Goal: Task Accomplishment & Management: Use online tool/utility

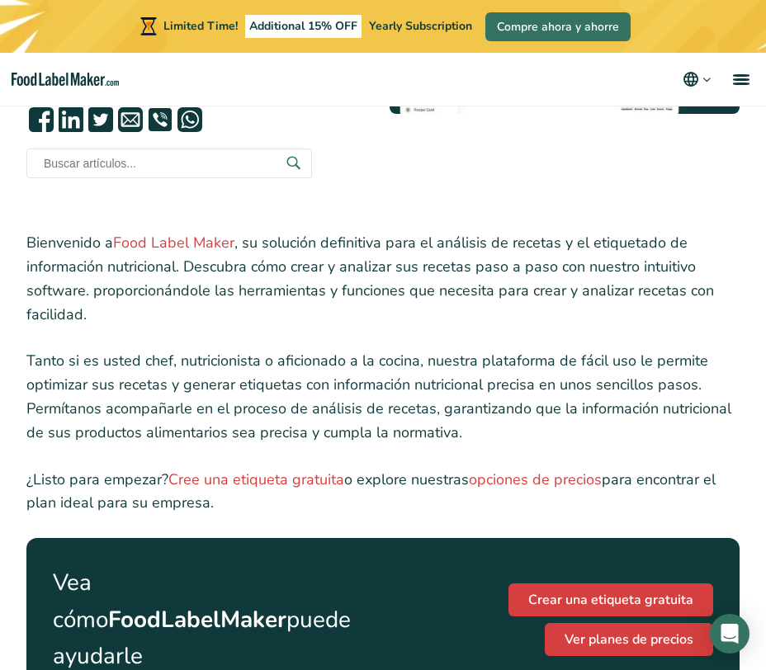
scroll to position [384, 0]
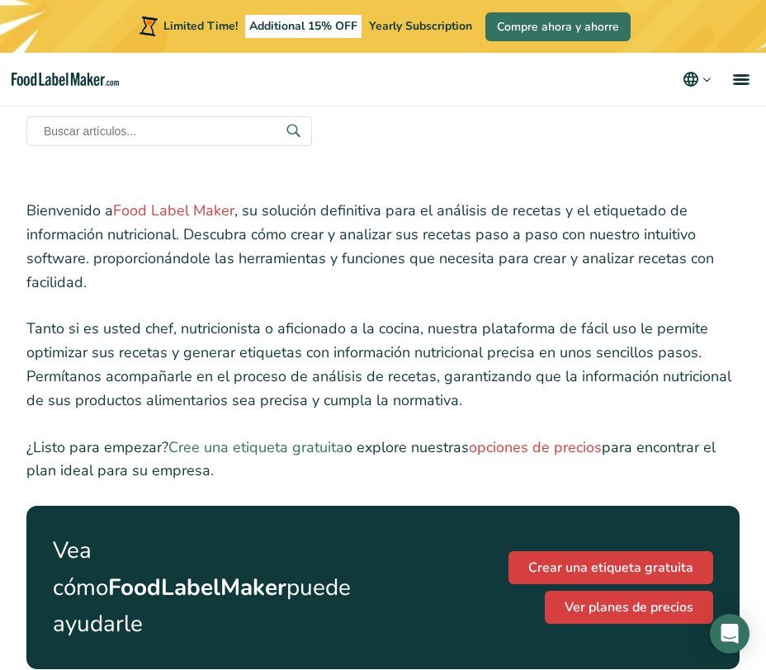
click at [296, 448] on link "Cree una etiqueta gratuita" at bounding box center [256, 448] width 176 height 20
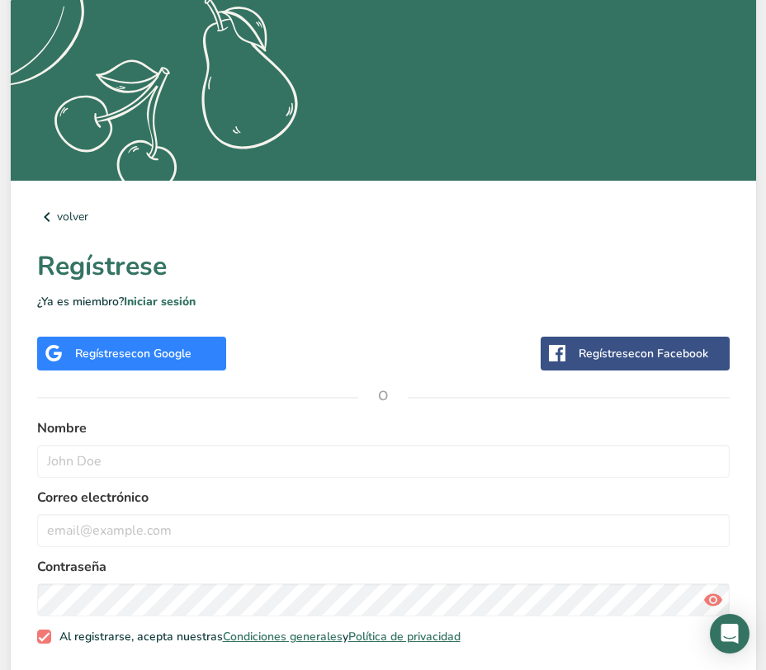
scroll to position [424, 0]
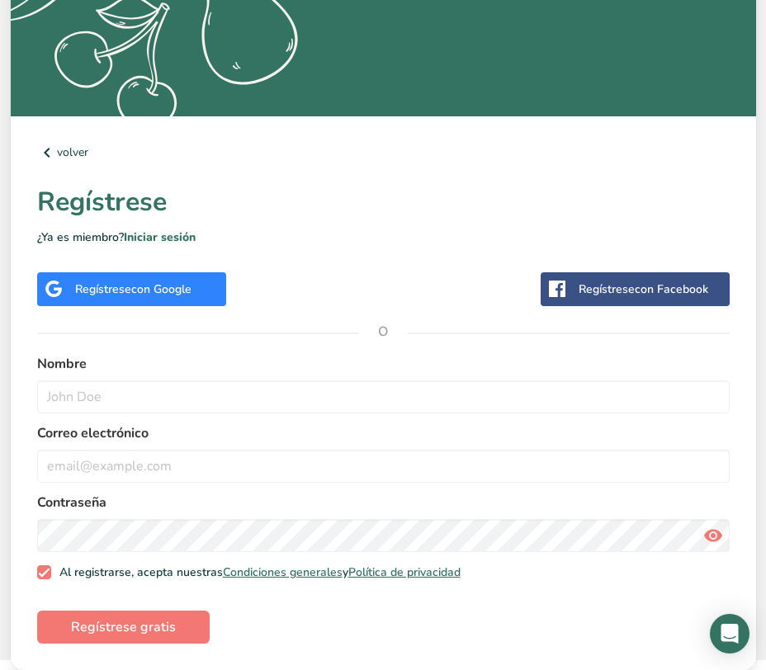
click at [135, 297] on div "Regístrese con Google" at bounding box center [131, 289] width 189 height 34
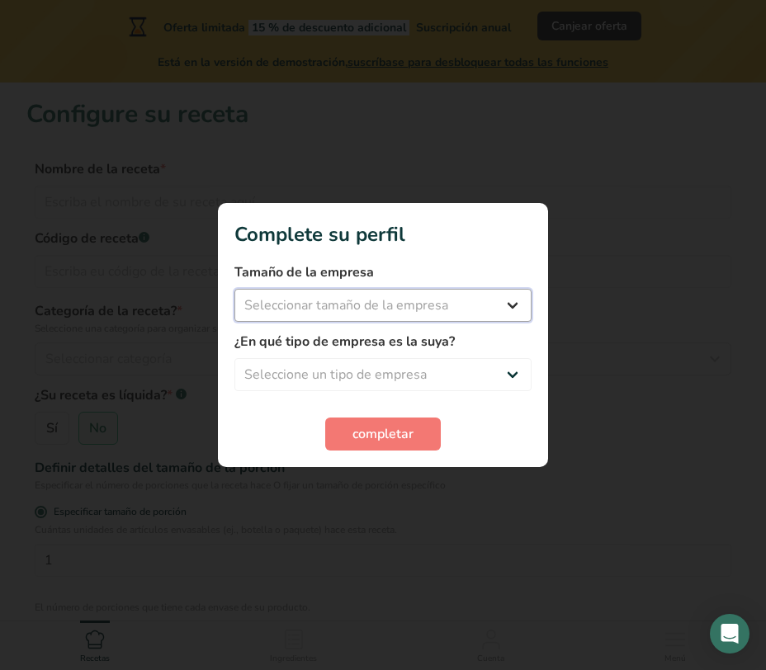
click at [512, 301] on select "Seleccionar tamaño de la empresa Menos de 10 empleados De 10 a 50 empleados De …" at bounding box center [382, 305] width 297 height 33
select select "1"
click at [234, 289] on select "Seleccionar tamaño de la empresa Menos de 10 empleados De 10 a 50 empleados De …" at bounding box center [382, 305] width 297 height 33
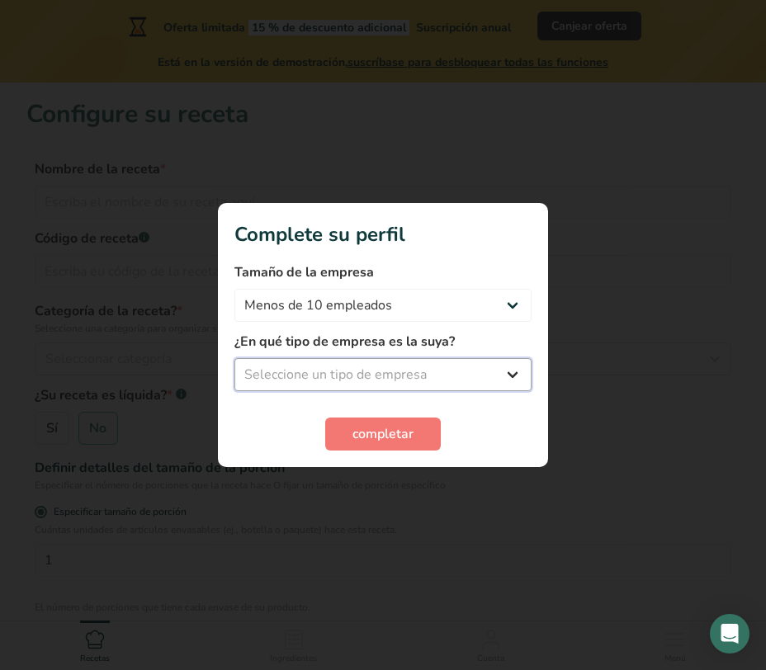
click at [443, 367] on select "Seleccione un tipo de empresa Fabricante de alimentos envasados Restaurante y c…" at bounding box center [382, 374] width 297 height 33
select select "1"
click at [234, 358] on select "Seleccione un tipo de empresa Fabricante de alimentos envasados Restaurante y c…" at bounding box center [382, 374] width 297 height 33
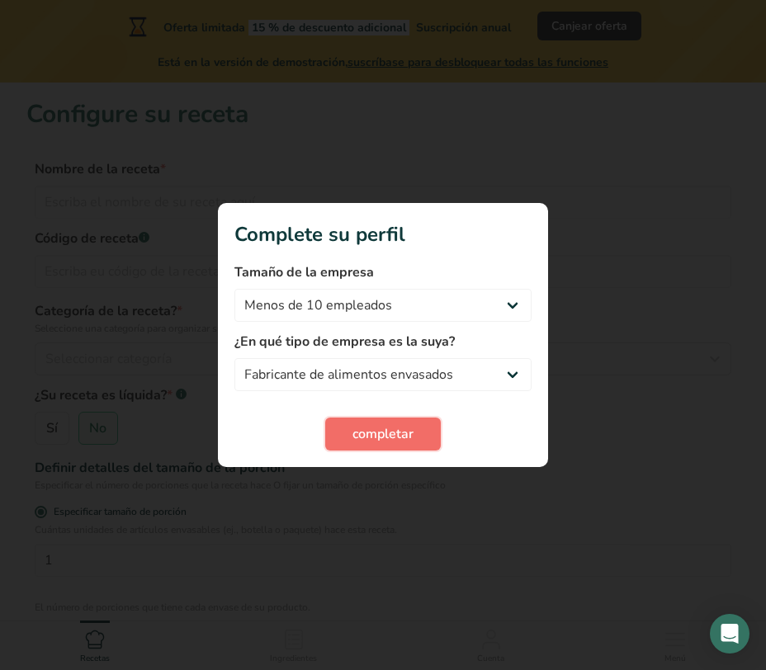
click at [398, 431] on span "completar" at bounding box center [383, 434] width 61 height 20
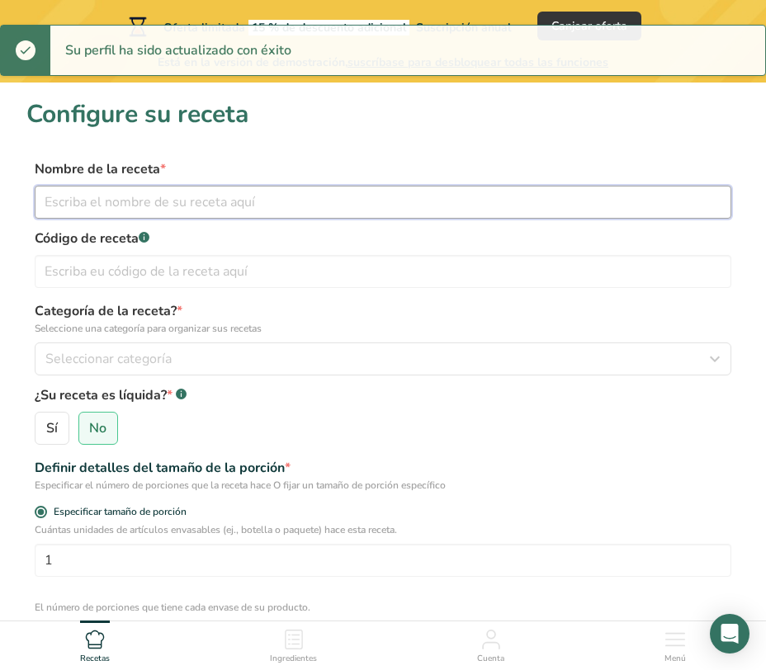
click at [153, 215] on input "text" at bounding box center [383, 202] width 697 height 33
type input "s"
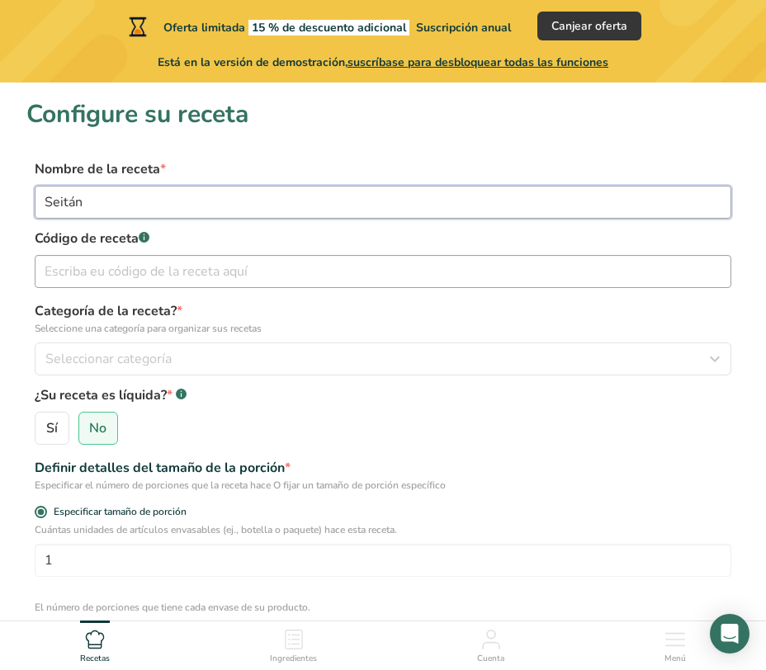
type input "Seitán"
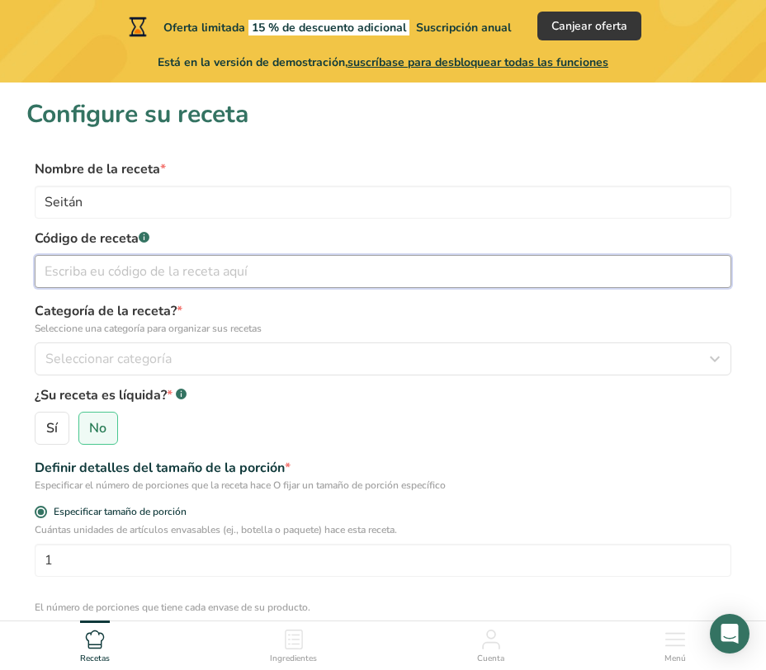
click at [199, 279] on input "text" at bounding box center [383, 271] width 697 height 33
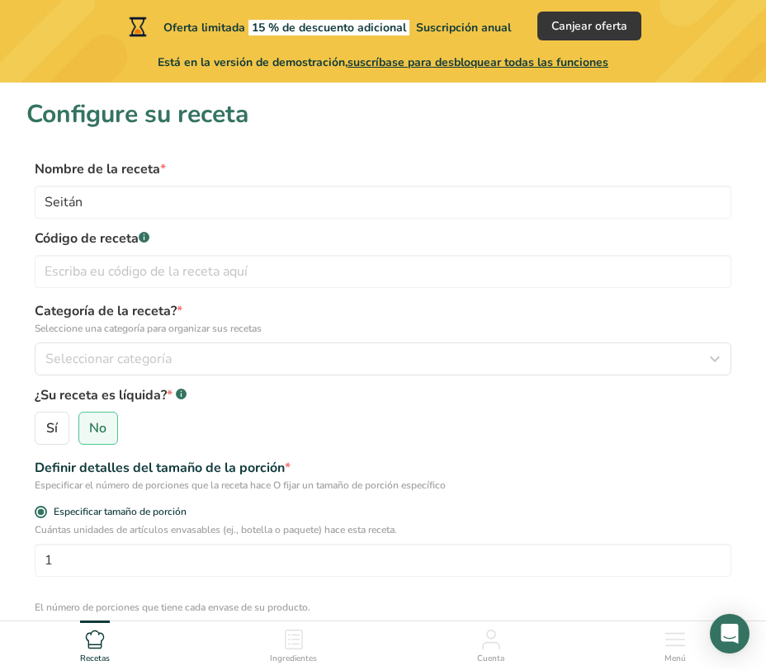
click at [228, 306] on label "Categoría de la receta? * Seleccione una categoría para organizar sus recetas" at bounding box center [383, 318] width 697 height 35
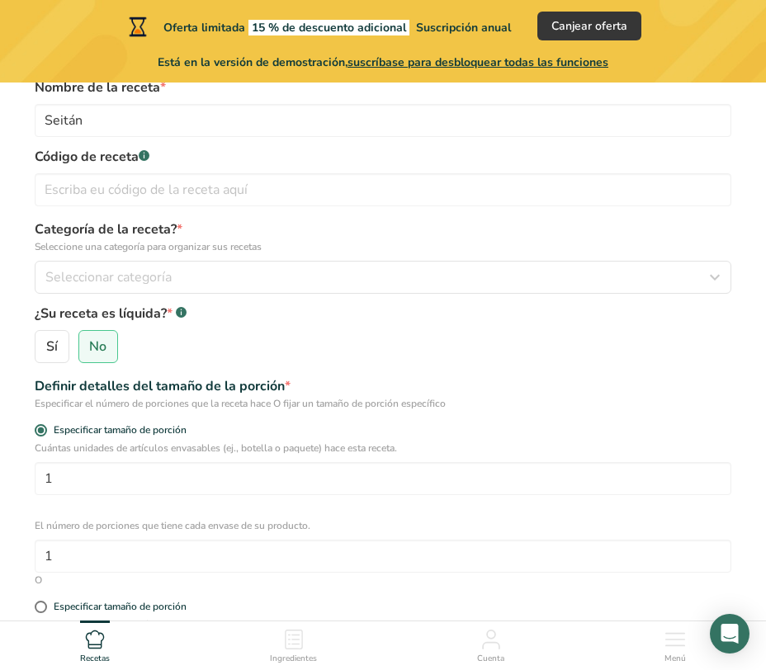
scroll to position [100, 0]
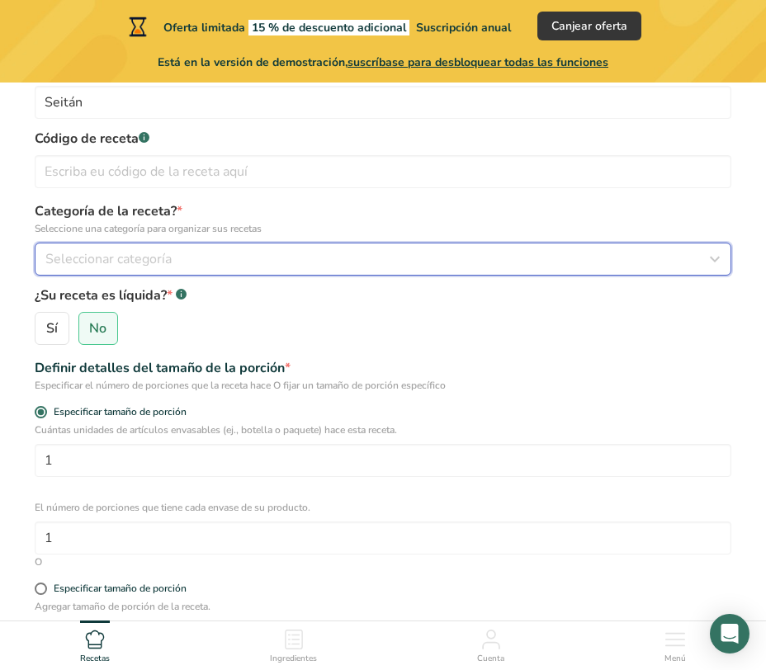
click at [206, 259] on div "Seleccionar categoría" at bounding box center [377, 259] width 665 height 20
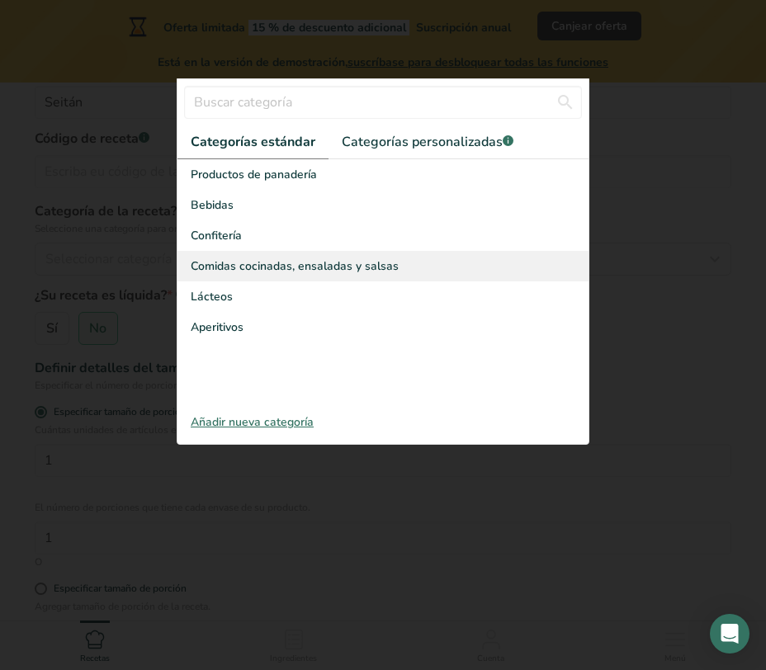
click at [357, 264] on span "Comidas cocinadas, ensaladas y salsas" at bounding box center [295, 266] width 208 height 17
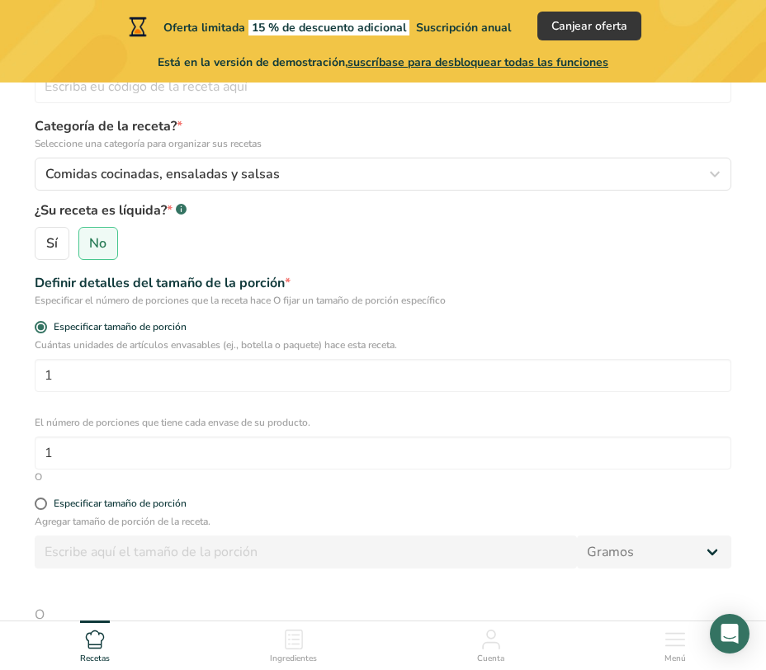
scroll to position [186, 0]
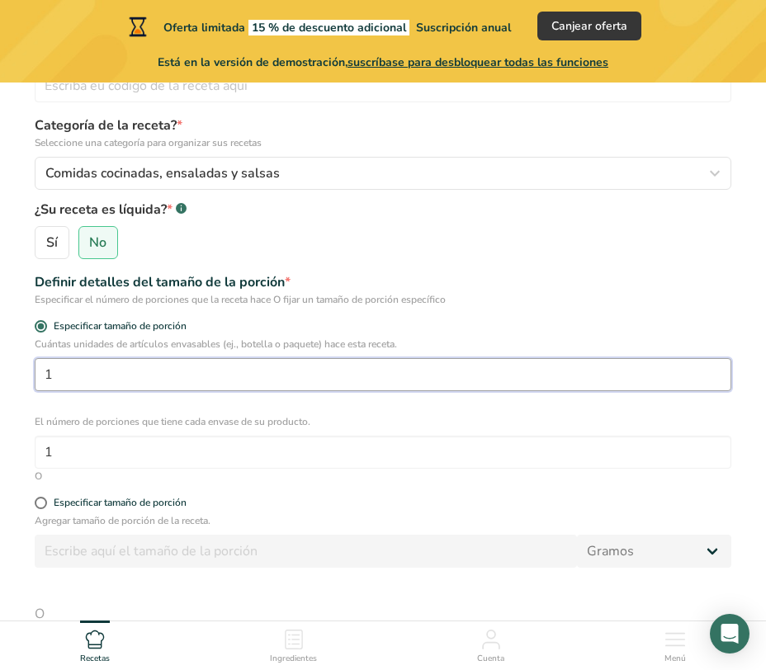
click at [133, 386] on input "1" at bounding box center [383, 374] width 697 height 33
drag, startPoint x: 133, startPoint y: 386, endPoint x: 26, endPoint y: 380, distance: 107.5
click at [26, 380] on section "Configure su receta Nombre de la receta * Seitán Código de receta .a-a{fill:#34…" at bounding box center [383, 373] width 766 height 953
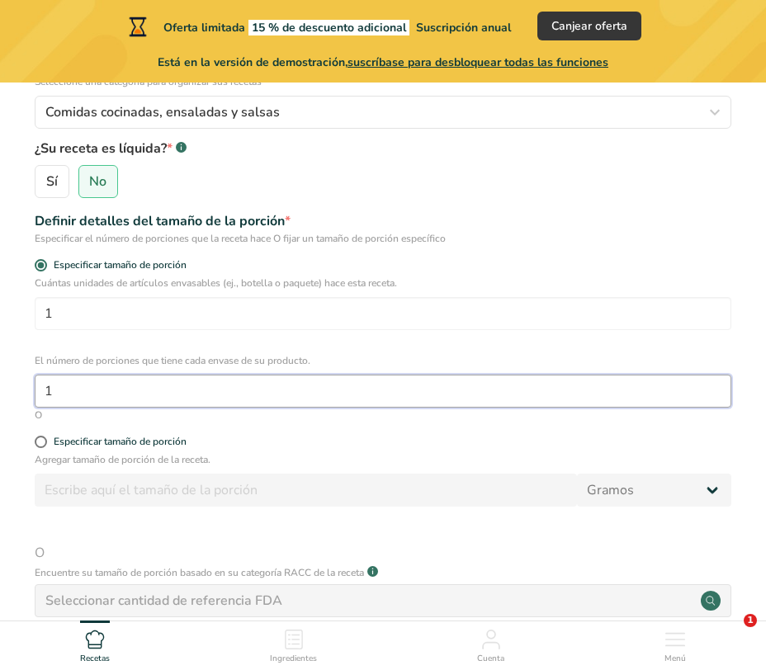
drag, startPoint x: 78, startPoint y: 391, endPoint x: 3, endPoint y: 396, distance: 75.3
click at [3, 396] on section "Configure su receta Nombre de la receta * Seitán Código de receta .a-a{fill:#34…" at bounding box center [383, 312] width 766 height 953
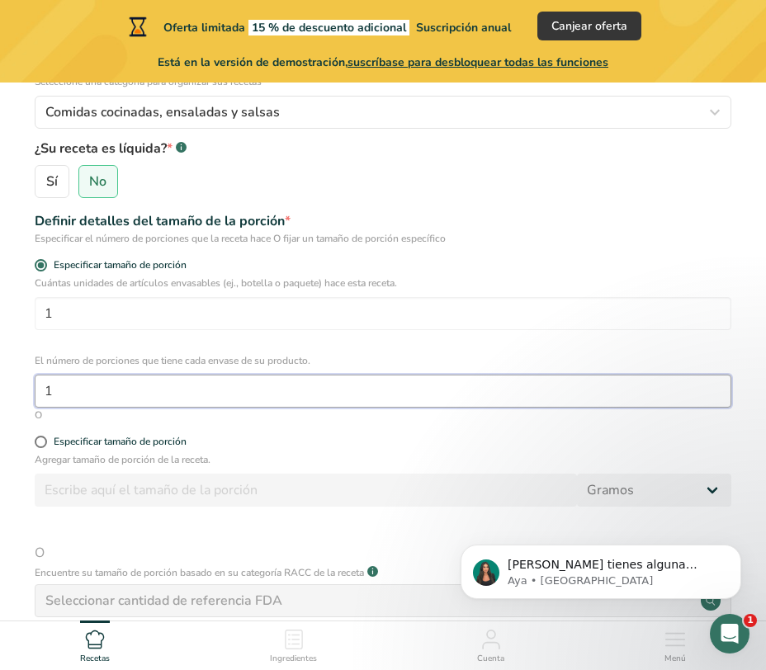
scroll to position [0, 0]
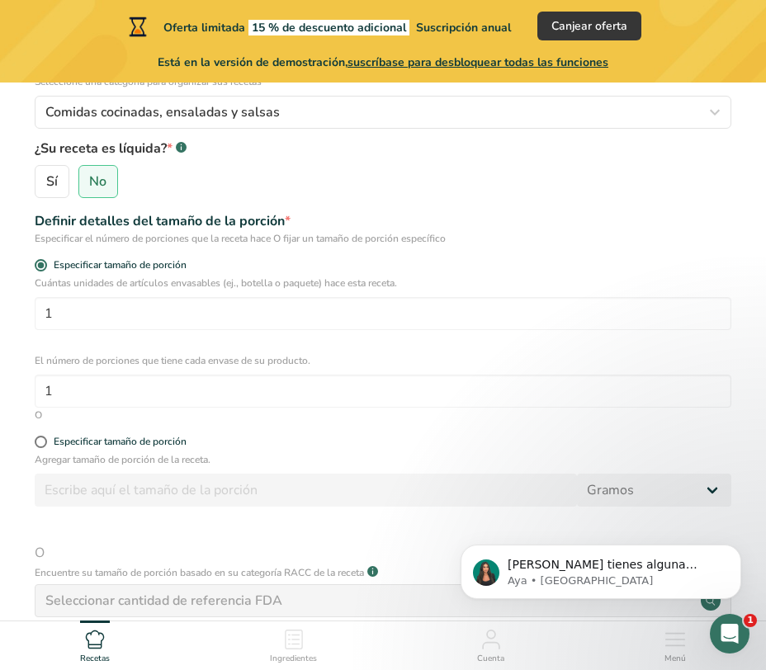
click at [4, 395] on section "Configure su receta Nombre de la receta * Seitán Código de receta .a-a{fill:#34…" at bounding box center [383, 312] width 766 height 953
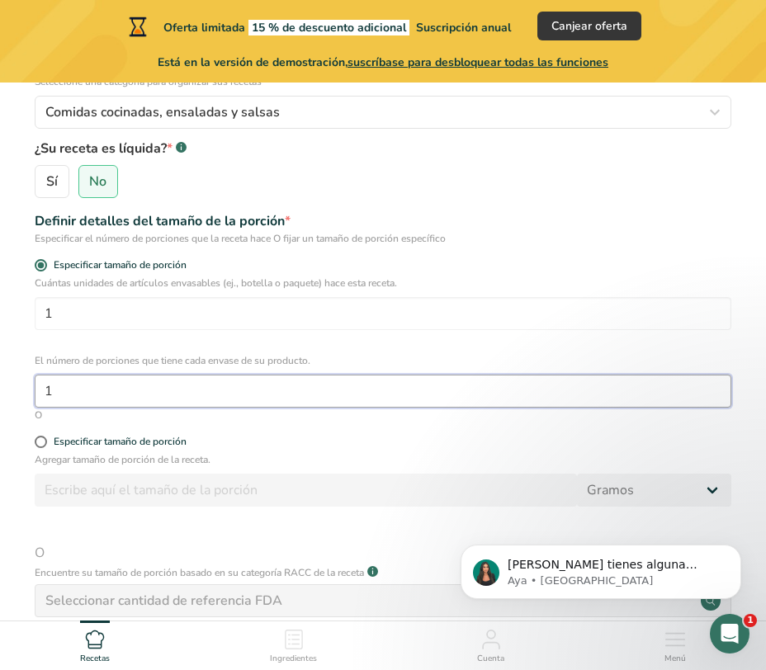
drag, startPoint x: 97, startPoint y: 393, endPoint x: 7, endPoint y: 390, distance: 89.2
click at [7, 390] on section "Configure su receta Nombre de la receta * Seitán Código de receta .a-a{fill:#34…" at bounding box center [383, 312] width 766 height 953
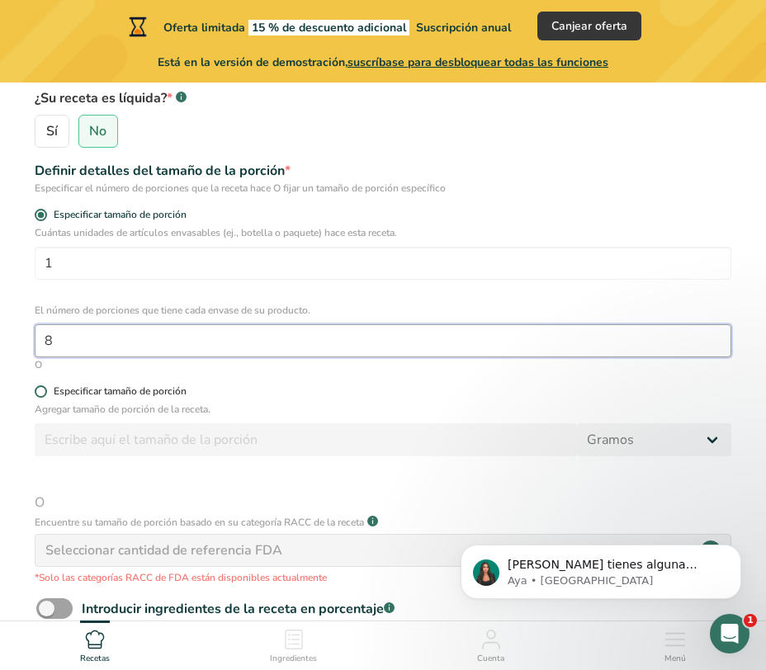
scroll to position [324, 0]
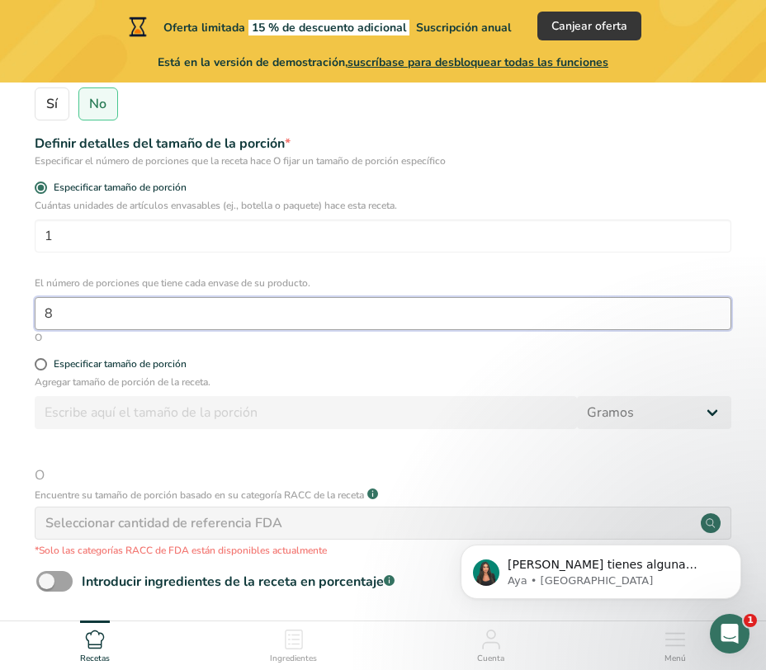
type input "8"
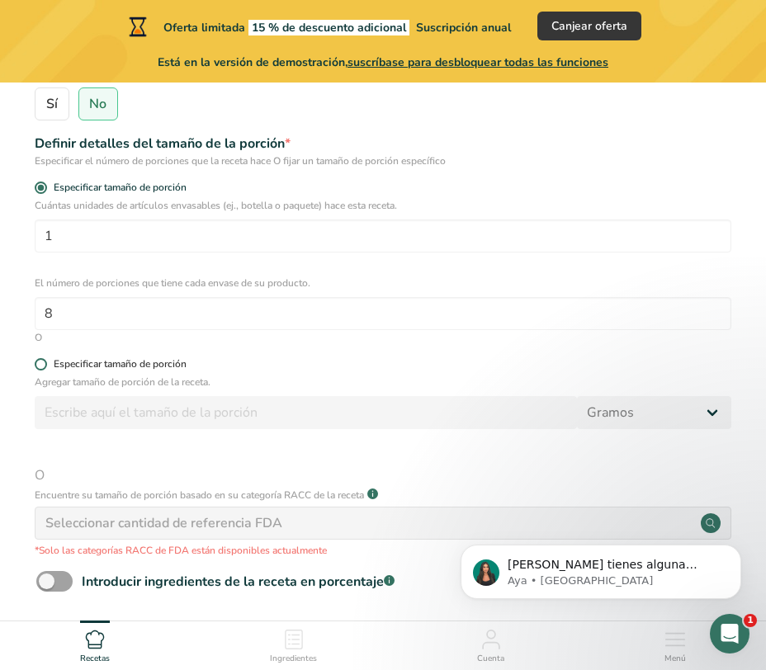
click at [42, 359] on span at bounding box center [41, 364] width 12 height 12
click at [42, 359] on input "Especificar tamaño de porción" at bounding box center [40, 364] width 11 height 11
radio input "true"
radio input "false"
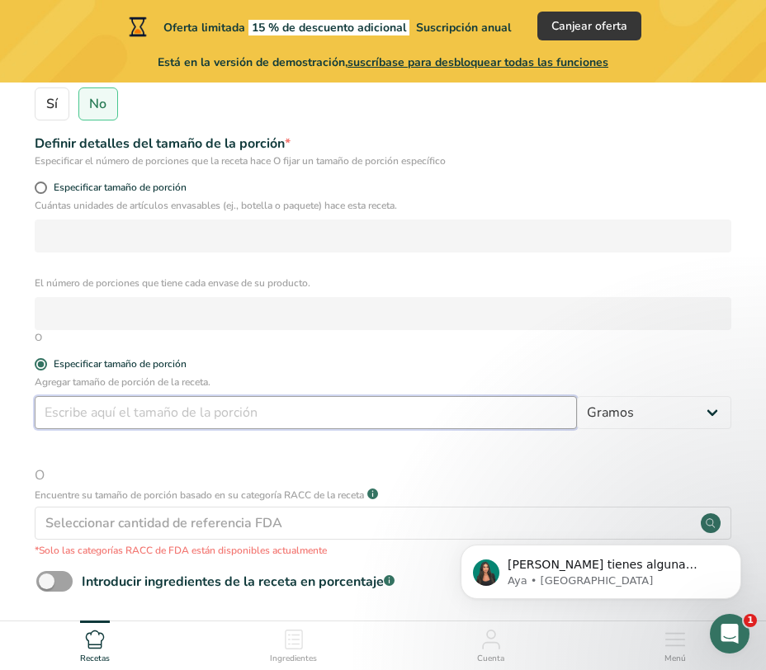
click at [166, 409] on input "number" at bounding box center [306, 412] width 542 height 33
type input "30"
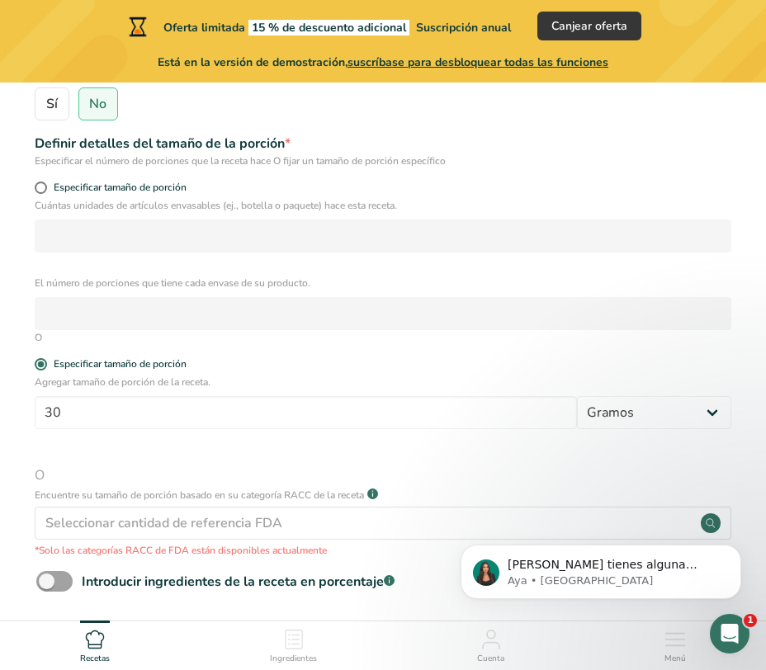
click at [186, 452] on div "Agregar tamaño de porción de la receta. 30 Gramos kg mg mcg libras onza [GEOGRA…" at bounding box center [382, 466] width 713 height 183
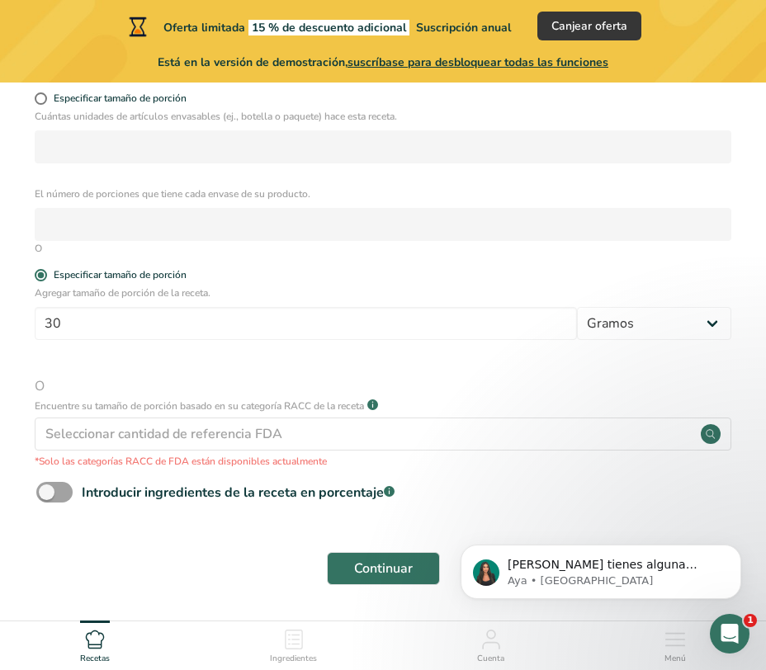
scroll to position [467, 0]
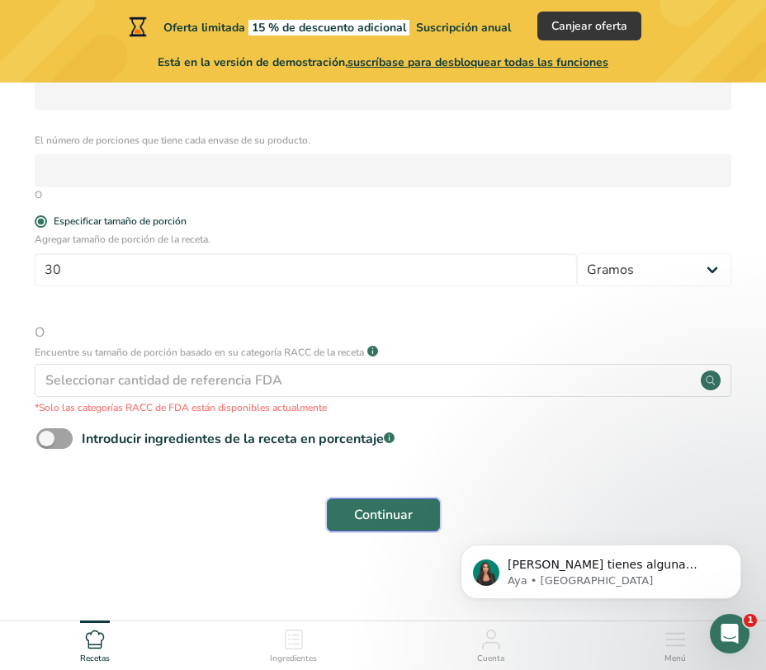
click at [357, 523] on span "Continuar" at bounding box center [383, 515] width 59 height 20
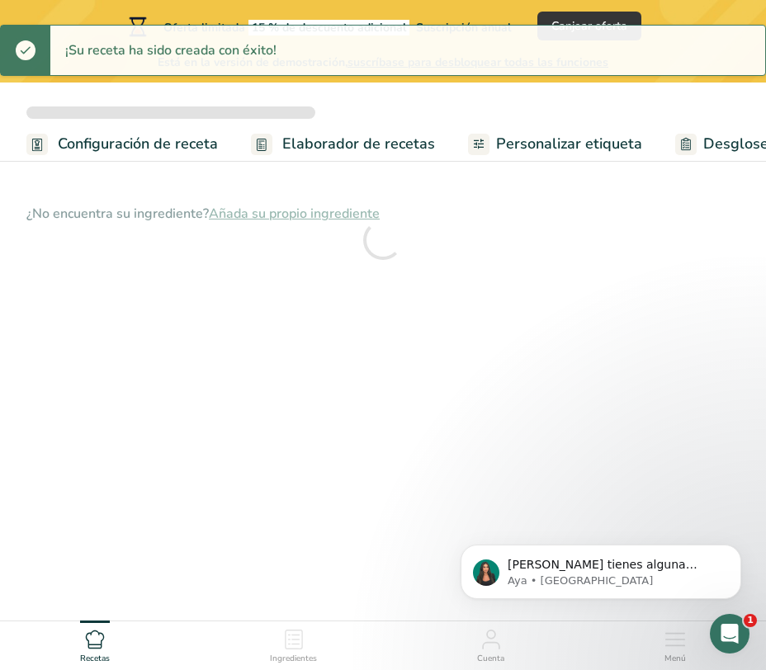
scroll to position [22, 0]
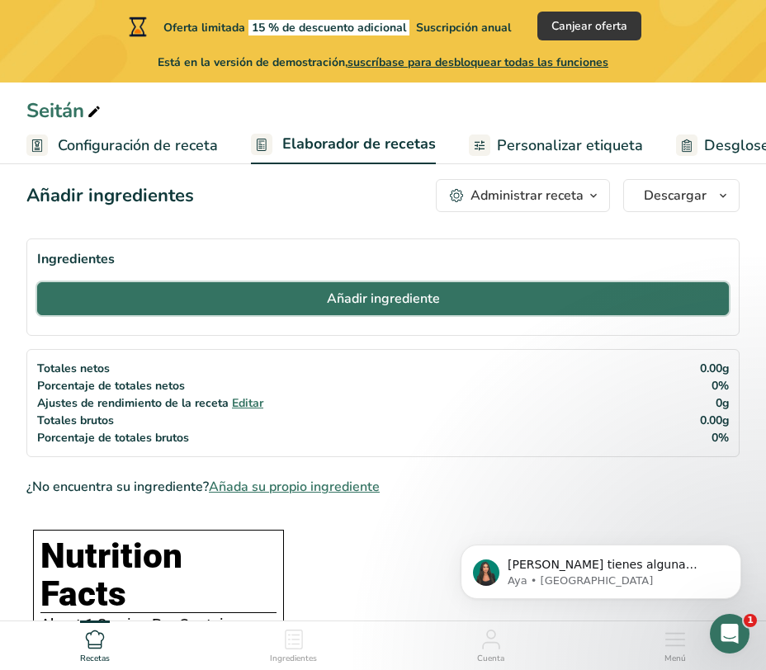
click at [371, 306] on span "Añadir ingrediente" at bounding box center [383, 299] width 113 height 20
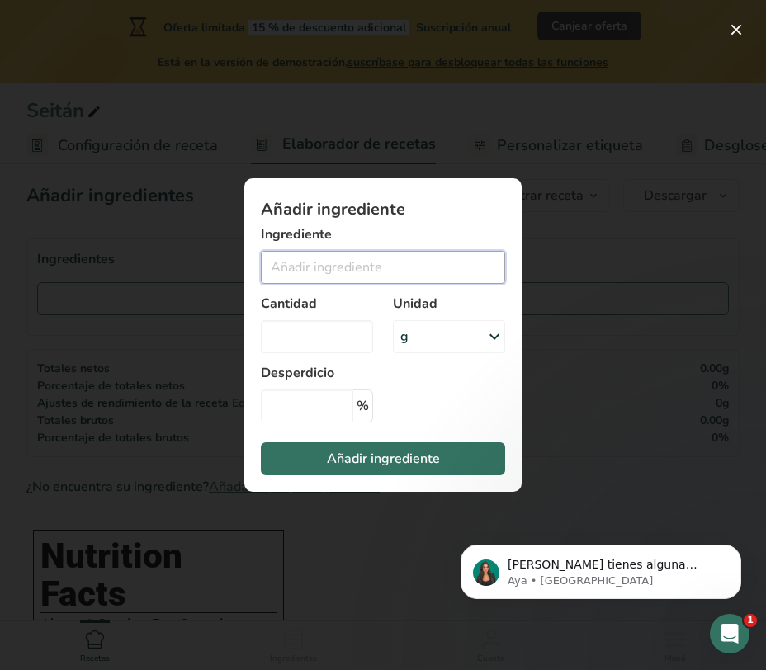
click at [339, 270] on input "Add ingredient modal" at bounding box center [383, 267] width 244 height 33
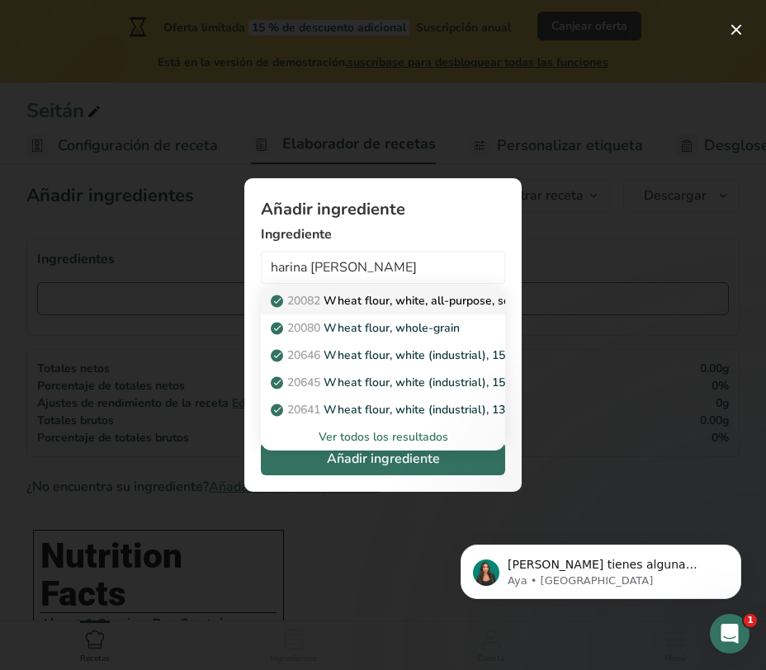
click at [391, 310] on link "20082 Wheat flour, white, all-purpose, self-rising, enriched" at bounding box center [383, 300] width 244 height 27
type input "Wheat flour, white, all-purpose, self-rising, enriched"
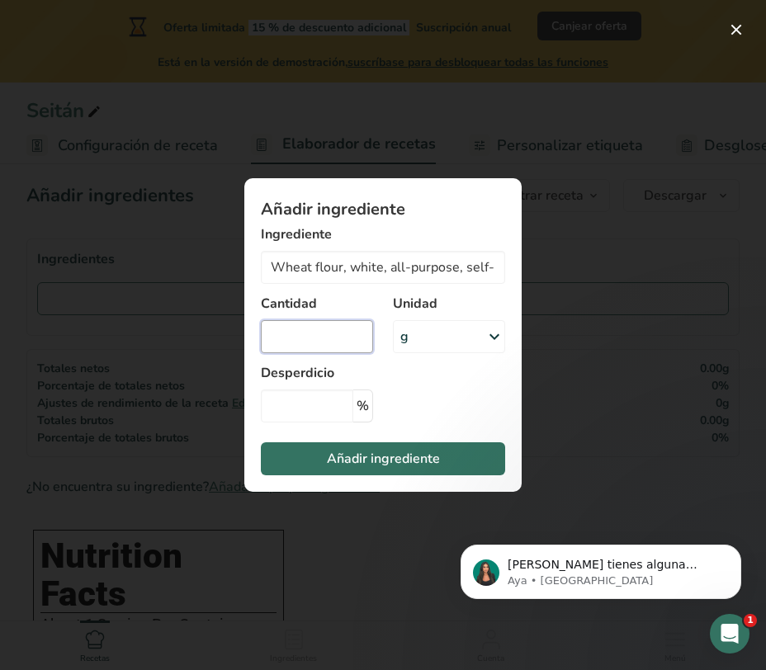
click at [346, 330] on input "Add ingredient modal" at bounding box center [317, 336] width 112 height 33
type input "650"
click at [446, 427] on section "Añadir ingrediente Ingrediente Wheat flour, white, all-purpose, self-rising, en…" at bounding box center [382, 335] width 277 height 314
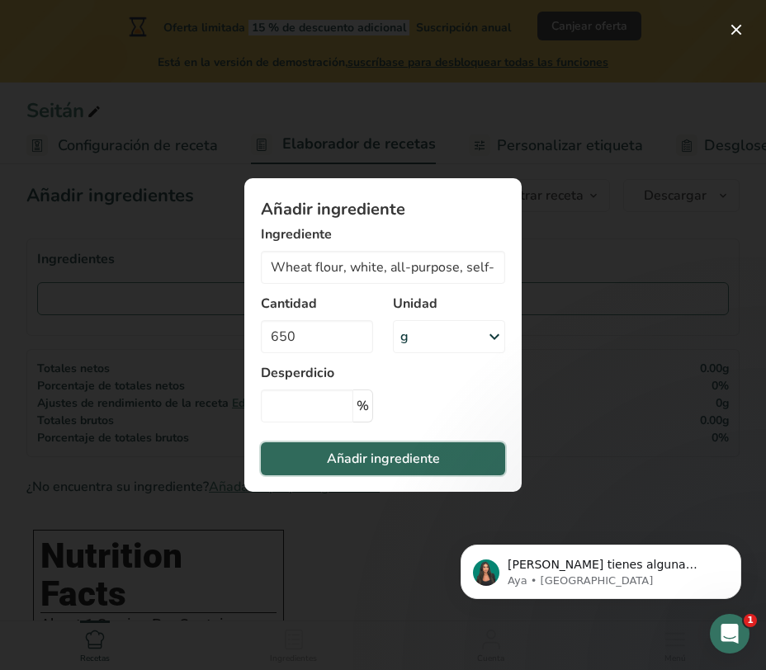
click at [428, 455] on span "Añadir ingrediente" at bounding box center [383, 459] width 113 height 20
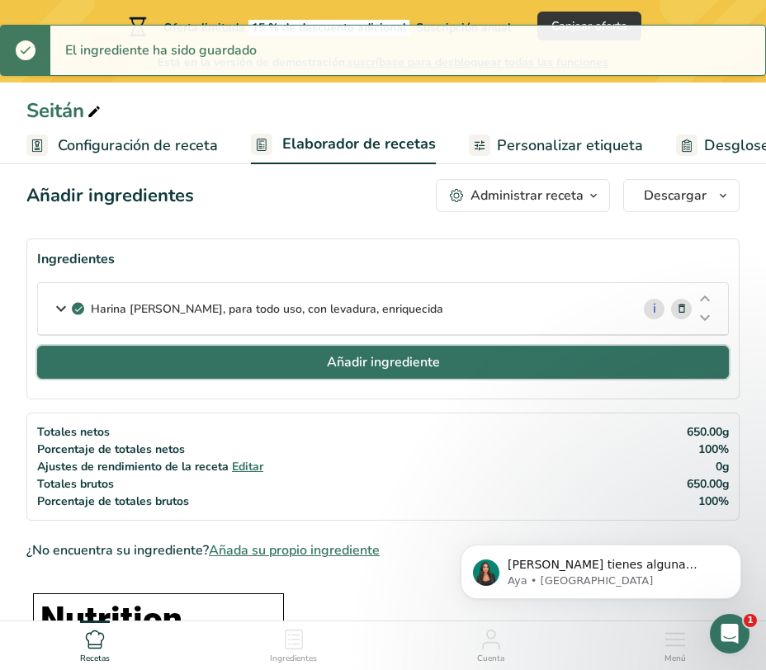
click at [315, 365] on button "Añadir ingrediente" at bounding box center [383, 362] width 692 height 33
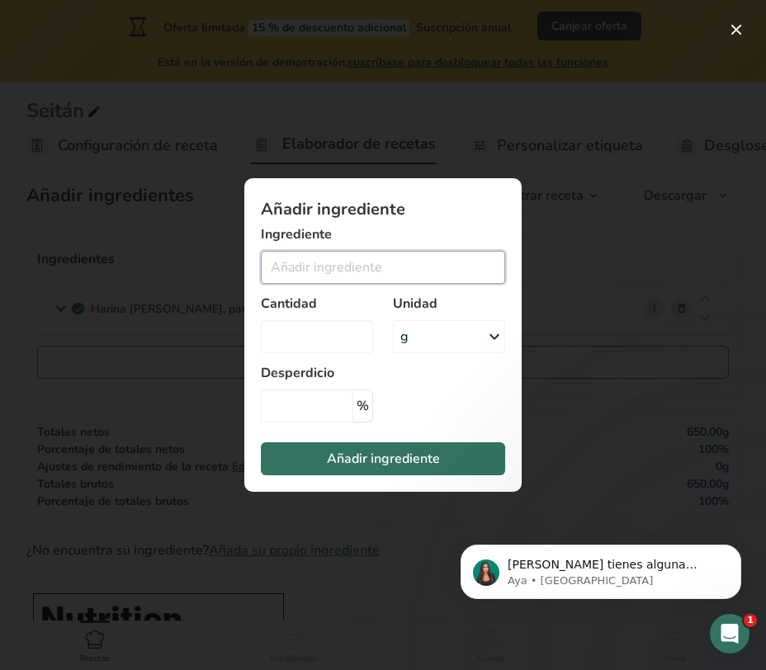
click at [326, 272] on input "Add ingredient modal" at bounding box center [383, 267] width 244 height 33
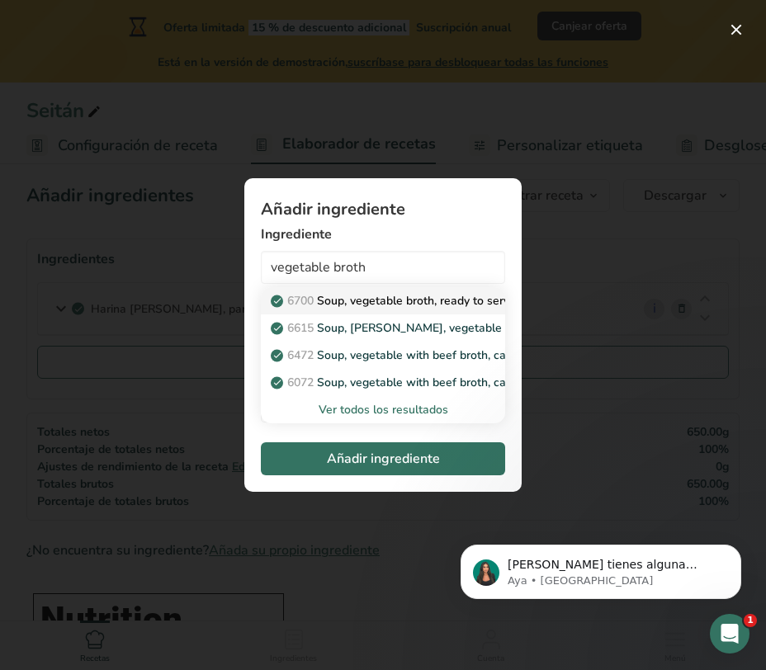
click at [376, 303] on p "6700 Soup, vegetable broth, ready to serve" at bounding box center [395, 300] width 242 height 17
type input "Soup, vegetable broth, ready to serve"
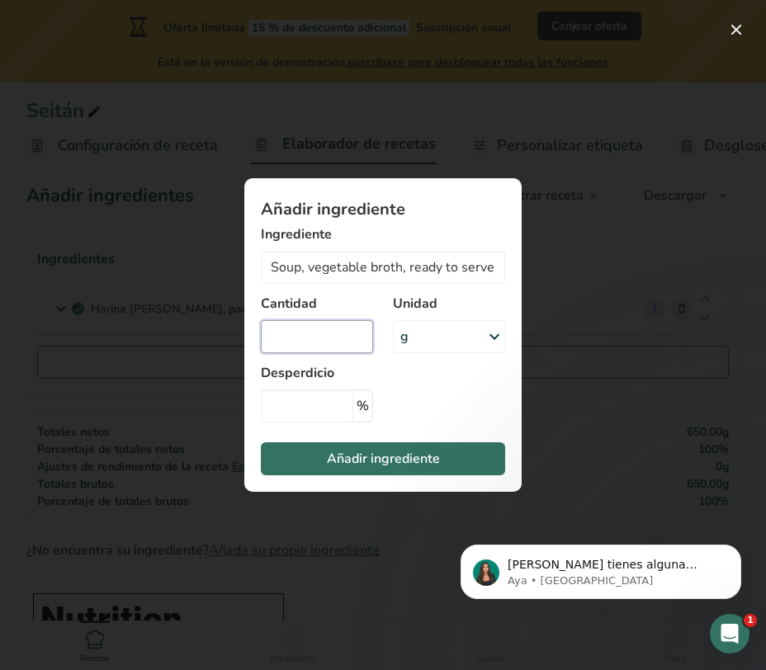
click at [362, 342] on input "Add ingredient modal" at bounding box center [317, 336] width 112 height 33
type input "1000"
click at [349, 437] on section "Añadir ingrediente Ingrediente Soup, vegetable broth, ready to serve 6700 Soup,…" at bounding box center [382, 335] width 277 height 314
click at [314, 408] on input "Add ingredient modal" at bounding box center [307, 406] width 92 height 33
click at [361, 413] on p "%" at bounding box center [363, 406] width 20 height 33
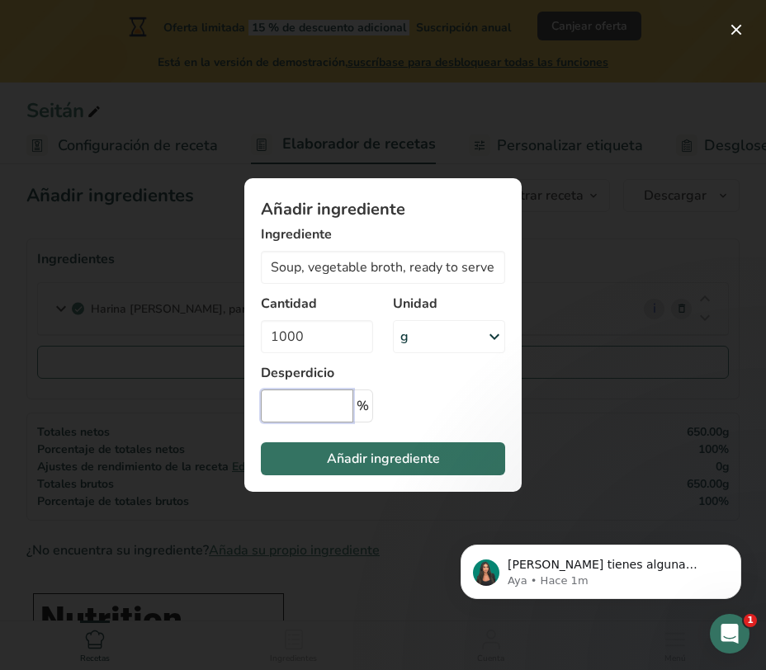
click at [323, 404] on input "Add ingredient modal" at bounding box center [307, 406] width 92 height 33
click at [308, 405] on input "Add ingredient modal" at bounding box center [307, 406] width 92 height 33
type input "65"
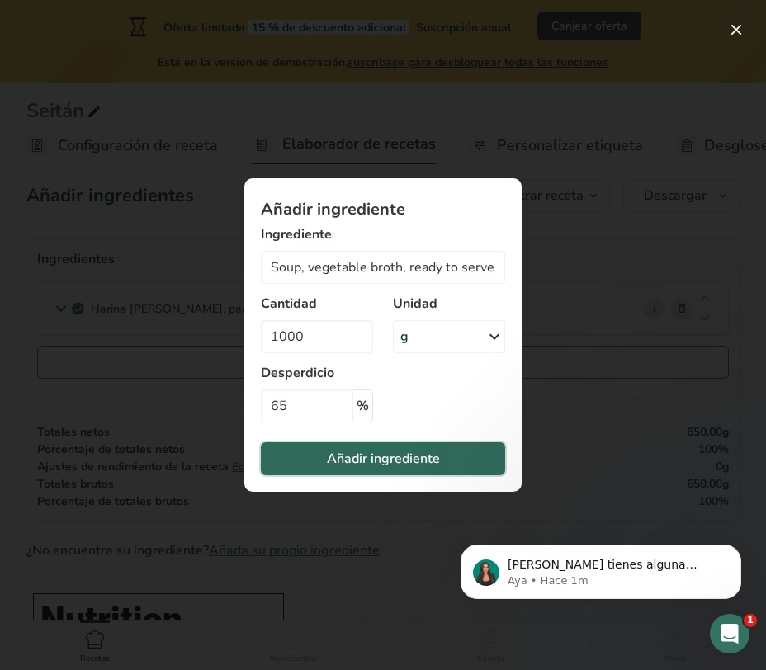
click at [345, 452] on span "Añadir ingrediente" at bounding box center [383, 459] width 113 height 20
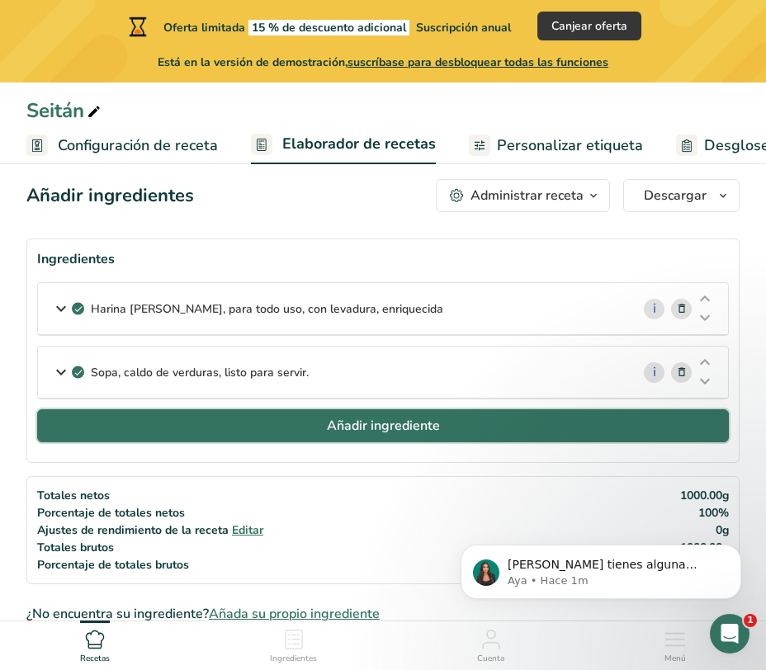
click at [326, 434] on button "Añadir ingrediente" at bounding box center [383, 425] width 692 height 33
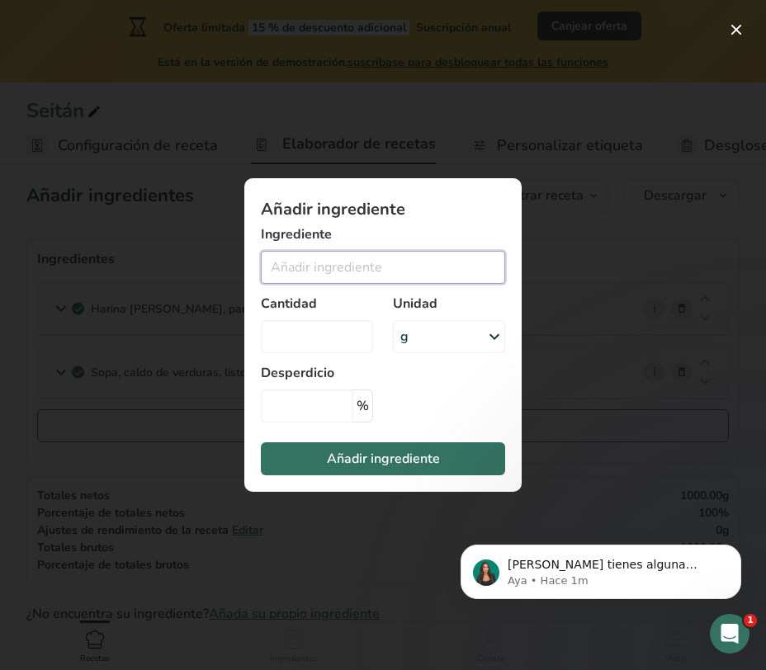
click at [305, 268] on input "Add ingredient modal" at bounding box center [383, 267] width 244 height 33
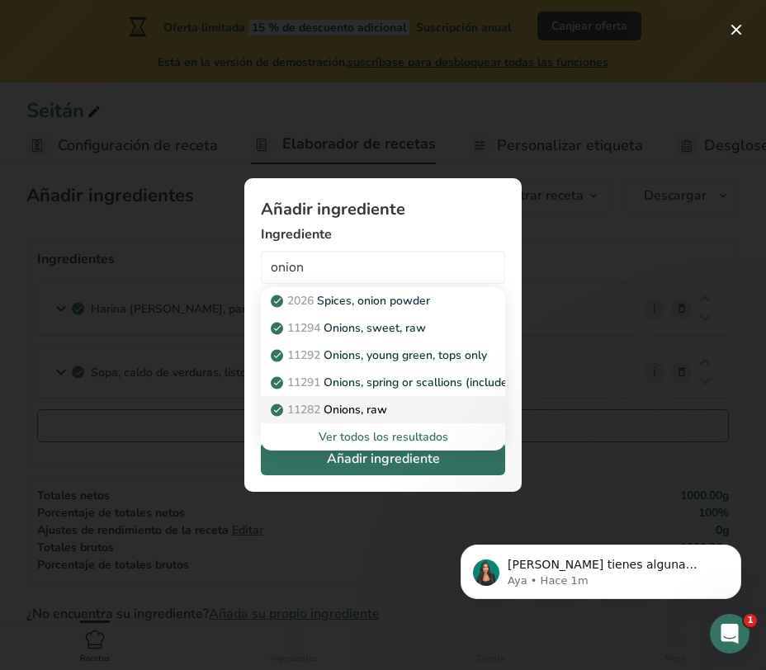
click at [355, 404] on p "11282 Onions, raw" at bounding box center [330, 409] width 113 height 17
type input "Onions, raw"
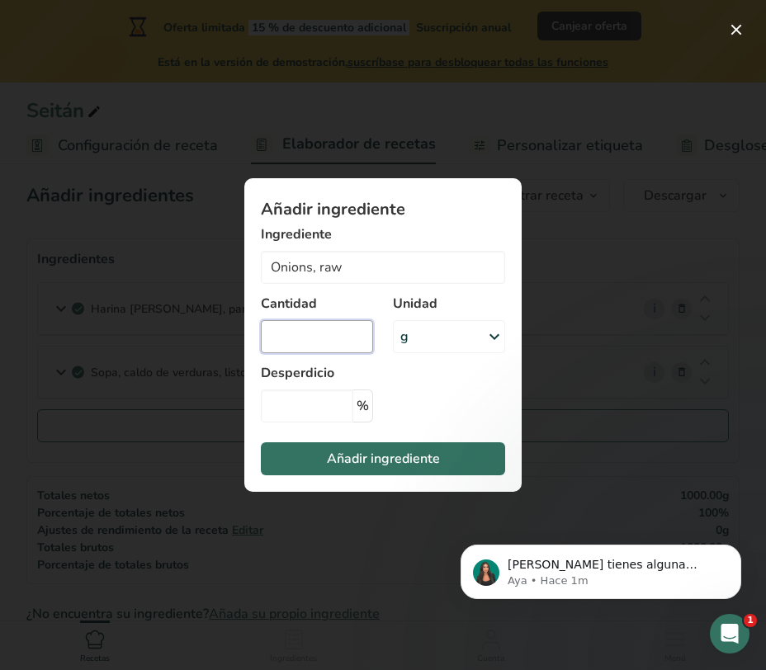
click at [339, 331] on input "Add ingredient modal" at bounding box center [317, 336] width 112 height 33
type input "300"
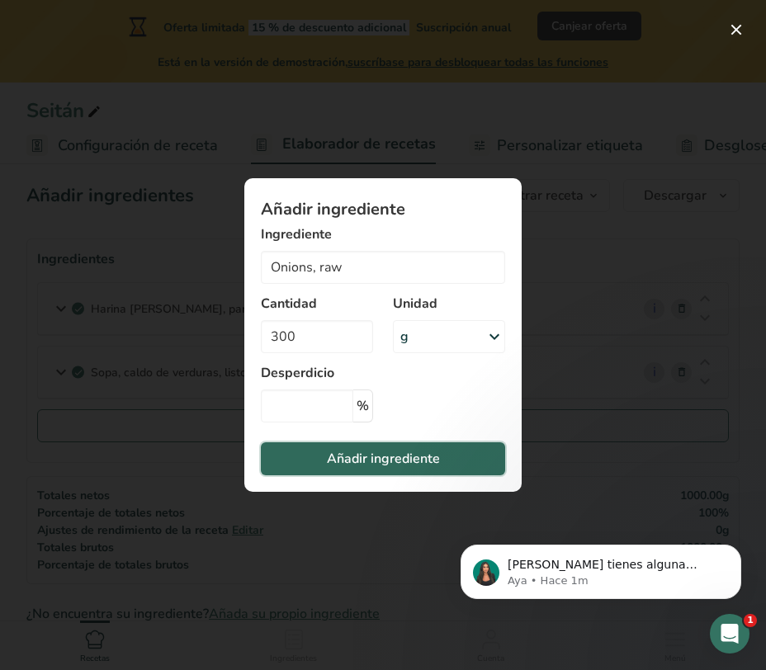
click at [405, 455] on span "Añadir ingrediente" at bounding box center [383, 459] width 113 height 20
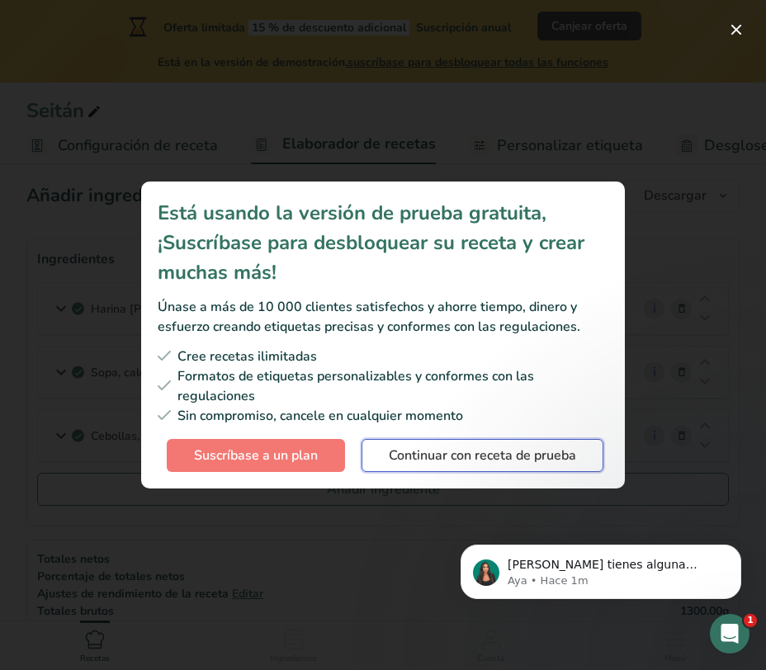
click at [421, 453] on span "Continuar con receta de prueba" at bounding box center [482, 456] width 187 height 20
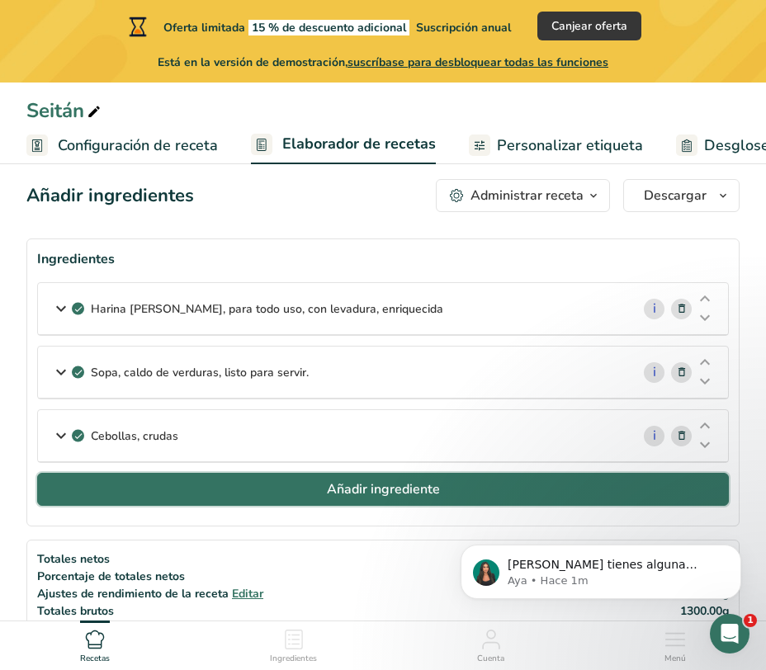
click at [292, 493] on button "Añadir ingrediente" at bounding box center [383, 489] width 692 height 33
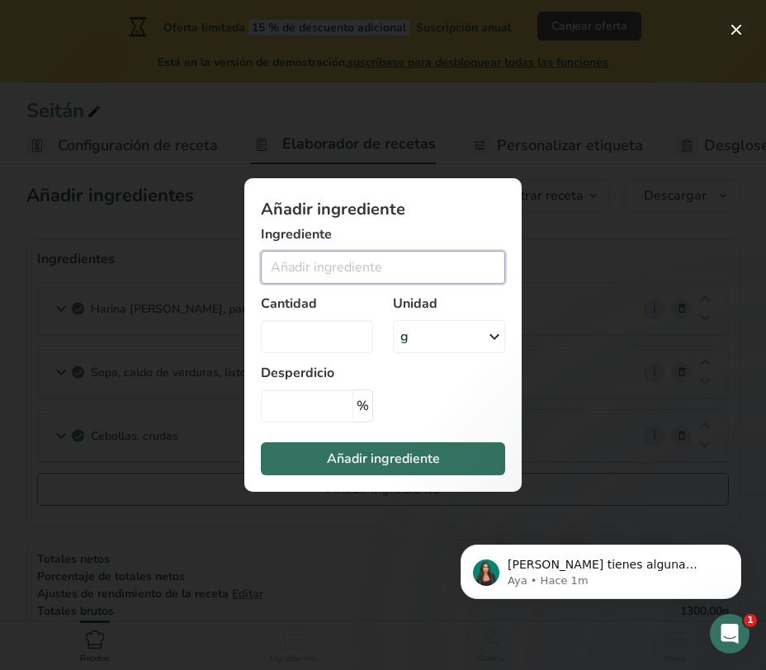
click at [283, 272] on input "Add ingredient modal" at bounding box center [383, 267] width 244 height 33
type input "1"
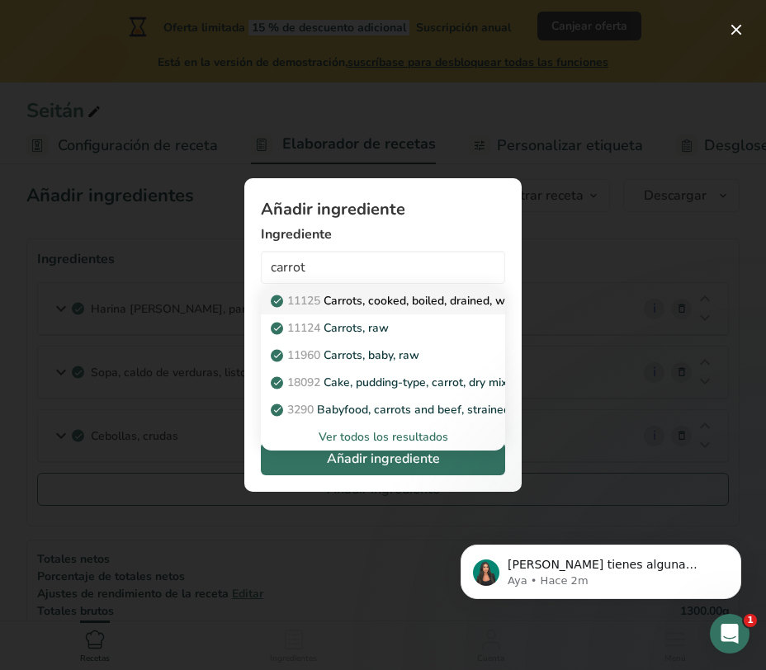
click at [429, 294] on p "11125 Carrots, cooked, boiled, drained, without salt" at bounding box center [416, 300] width 285 height 17
type input "Carrots, cooked, boiled, drained, without salt"
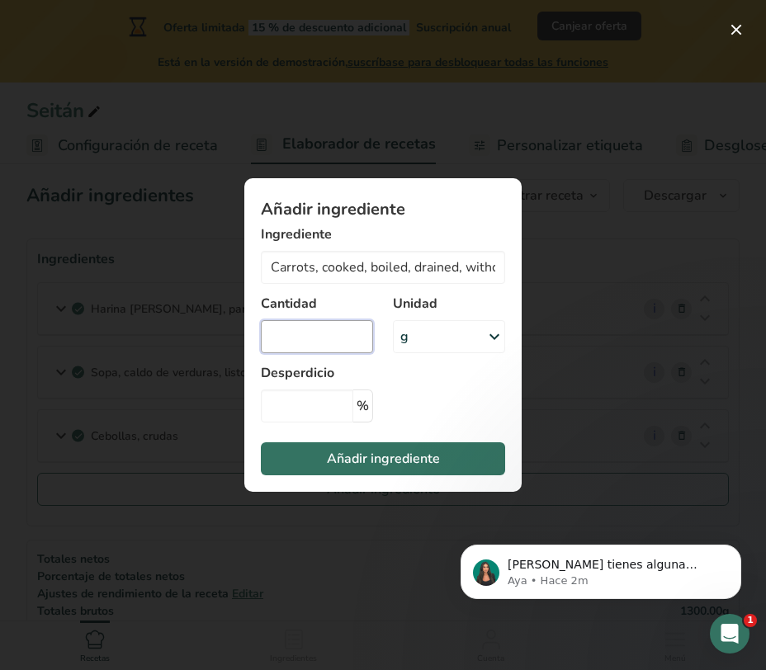
click at [327, 338] on input "Add ingredient modal" at bounding box center [317, 336] width 112 height 33
type input "185"
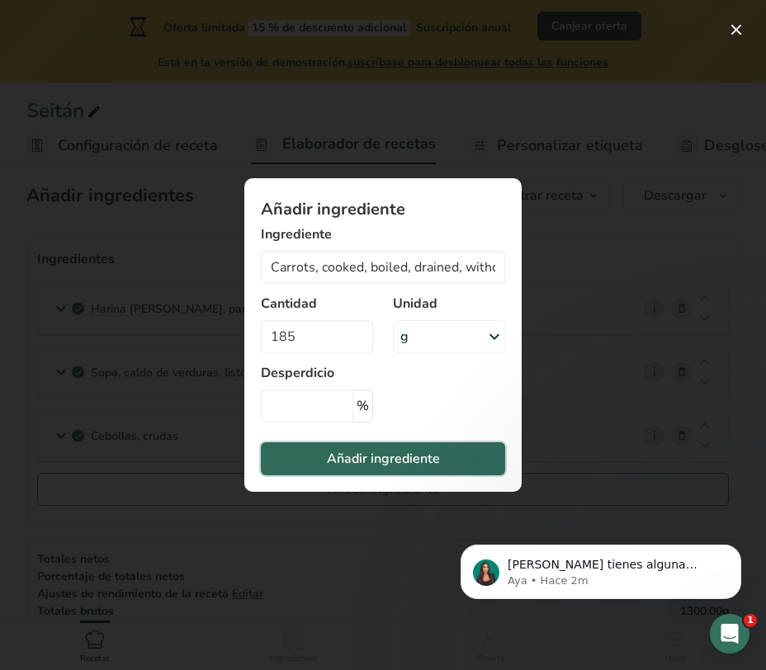
click at [358, 449] on span "Añadir ingrediente" at bounding box center [383, 459] width 113 height 20
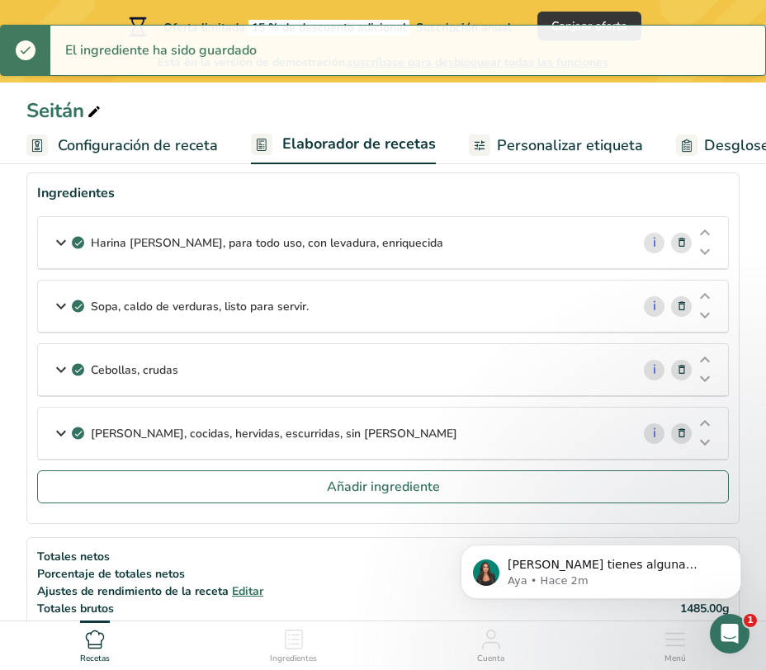
scroll to position [111, 0]
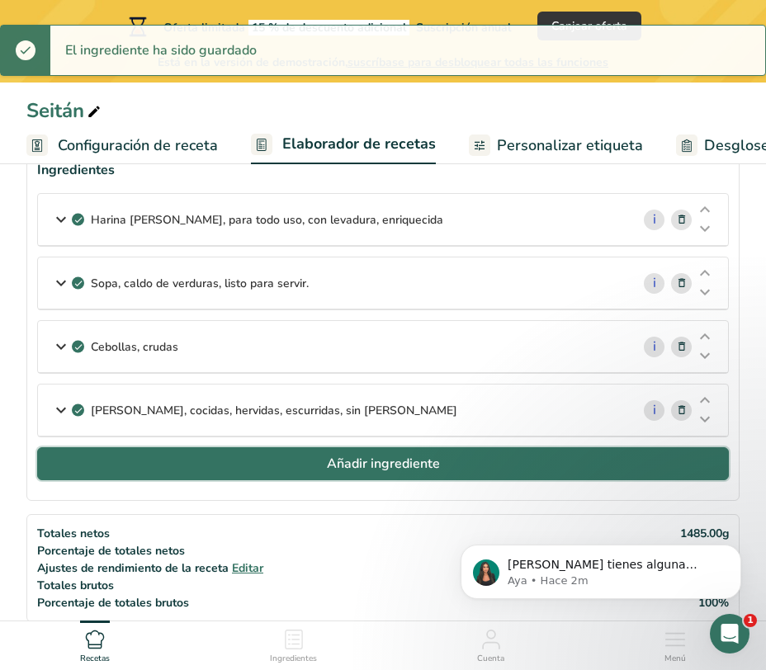
click at [335, 461] on span "Añadir ingrediente" at bounding box center [383, 464] width 113 height 20
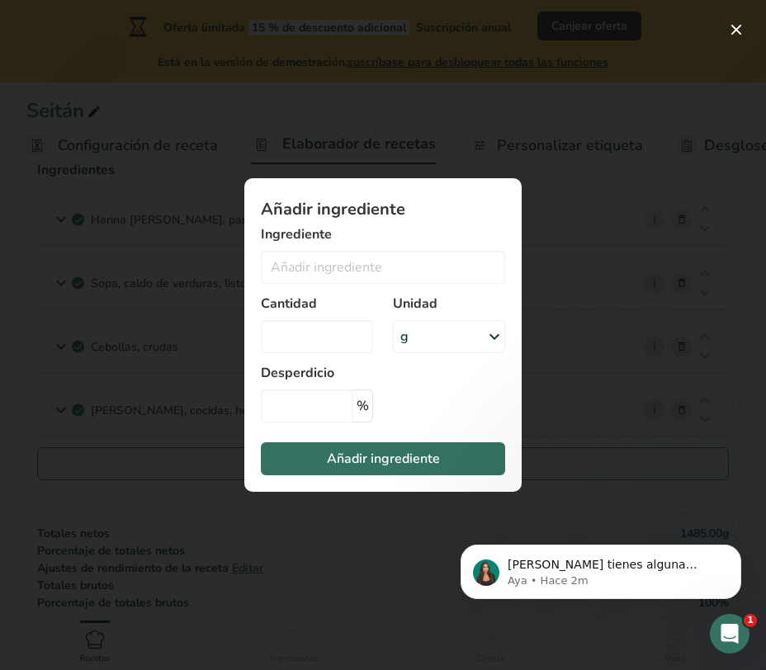
click at [358, 250] on div "Ingrediente 11125 Carrots, cooked, boiled, drained, without salt 11124 [GEOGRAP…" at bounding box center [383, 254] width 244 height 59
click at [357, 271] on input "Add ingredient modal" at bounding box center [383, 267] width 244 height 33
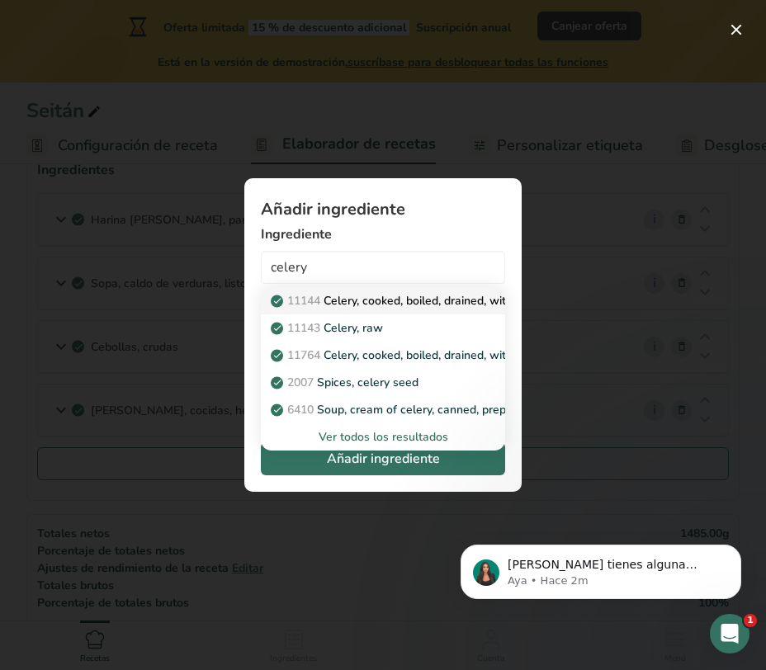
click at [396, 301] on p "11144 Celery, cooked, boiled, drained, without salt" at bounding box center [413, 300] width 279 height 17
type input "Celery, cooked, boiled, drained, without salt"
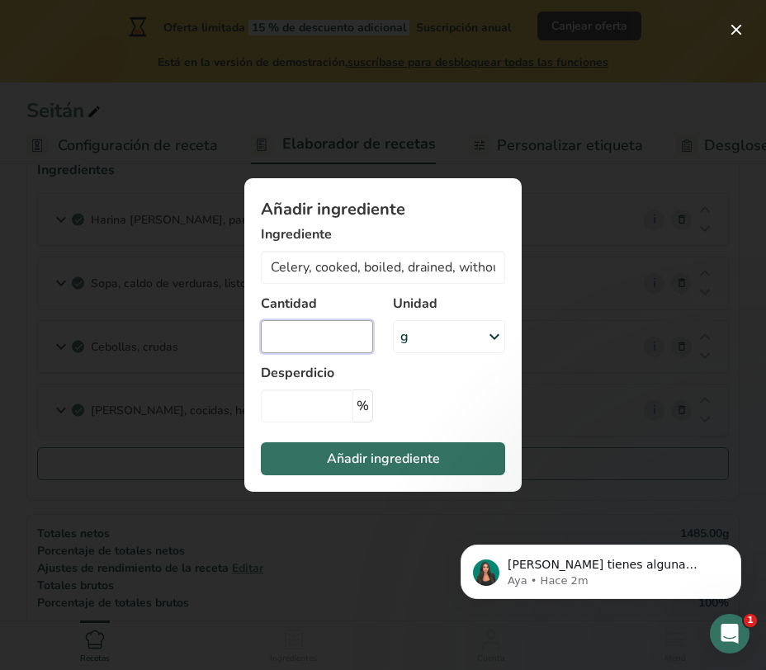
click at [317, 334] on input "Add ingredient modal" at bounding box center [317, 336] width 112 height 33
click at [314, 341] on input "Add ingredient modal" at bounding box center [317, 336] width 112 height 33
type input "140"
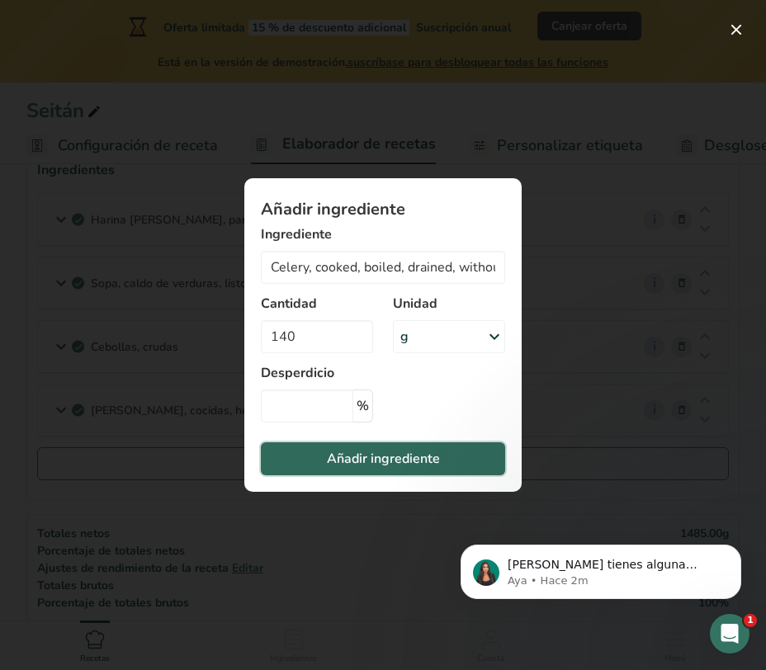
click at [396, 450] on span "Añadir ingrediente" at bounding box center [383, 459] width 113 height 20
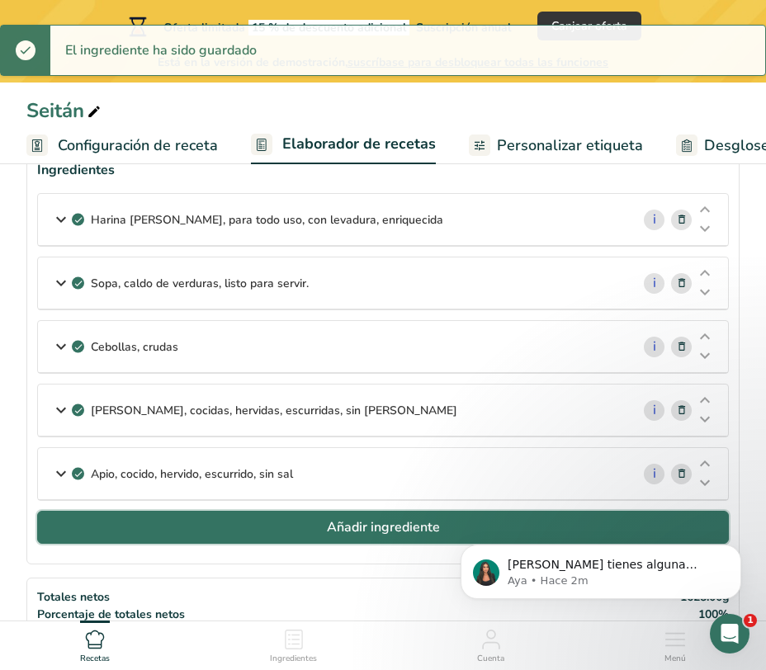
click at [248, 523] on button "Añadir ingrediente" at bounding box center [383, 527] width 692 height 33
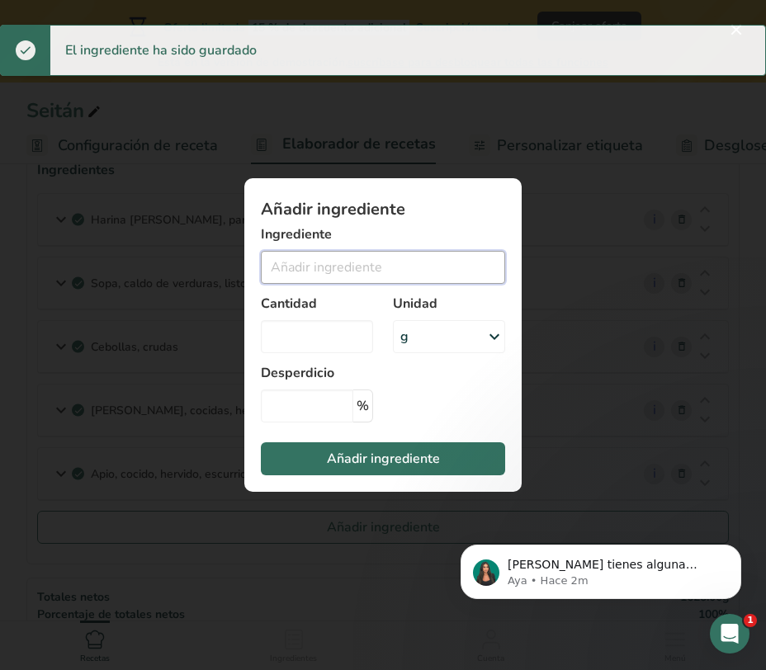
click at [320, 280] on input "Add ingredient modal" at bounding box center [383, 267] width 244 height 33
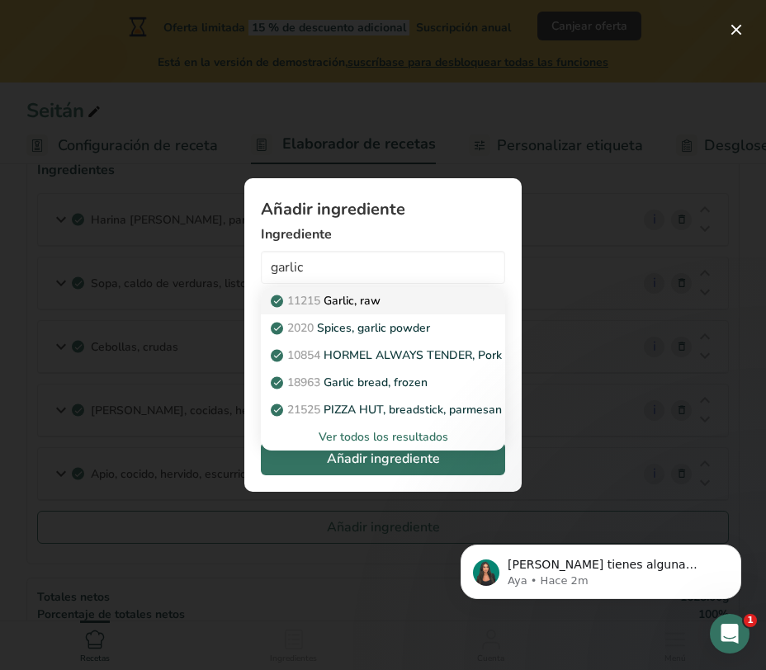
click at [383, 312] on link "11215 Garlic, raw" at bounding box center [383, 300] width 244 height 27
type input "Garlic, raw"
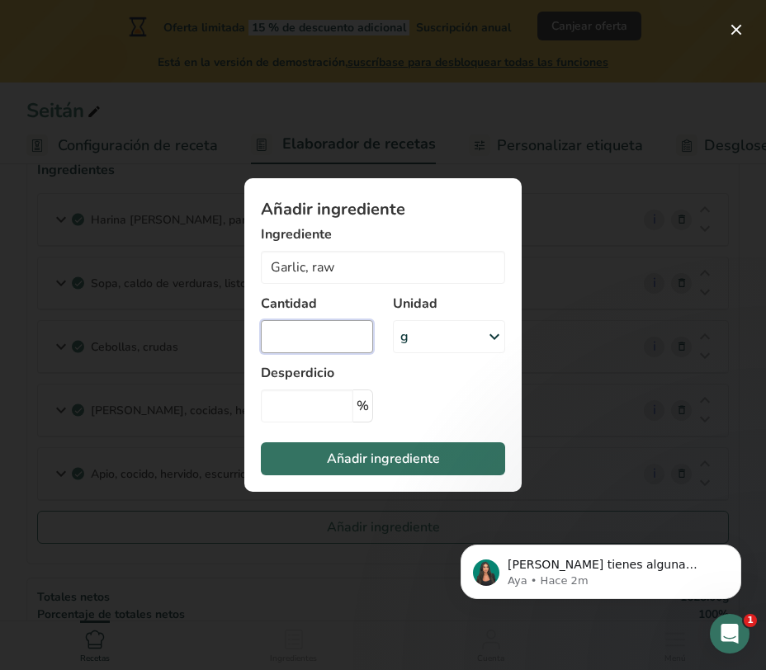
click at [313, 326] on input "Add ingredient modal" at bounding box center [317, 336] width 112 height 33
type input "60"
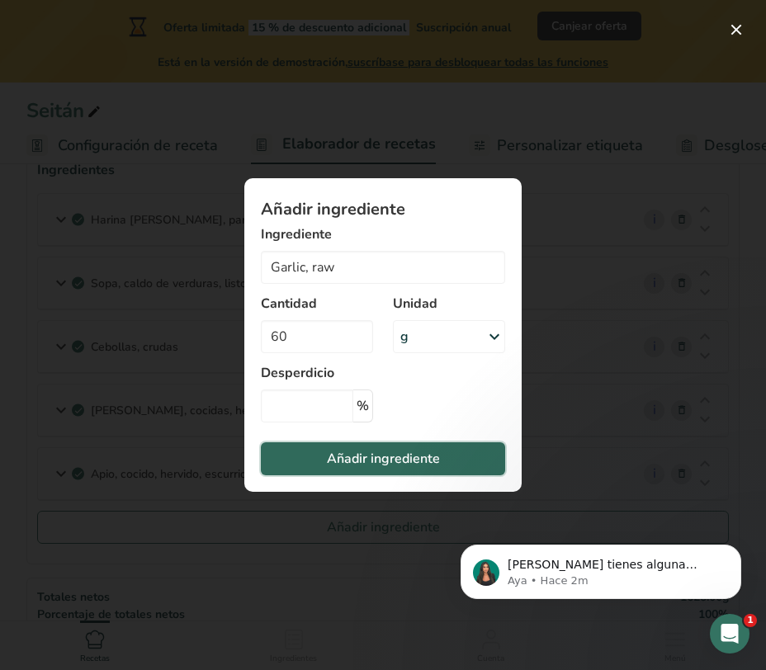
click at [354, 457] on span "Añadir ingrediente" at bounding box center [383, 459] width 113 height 20
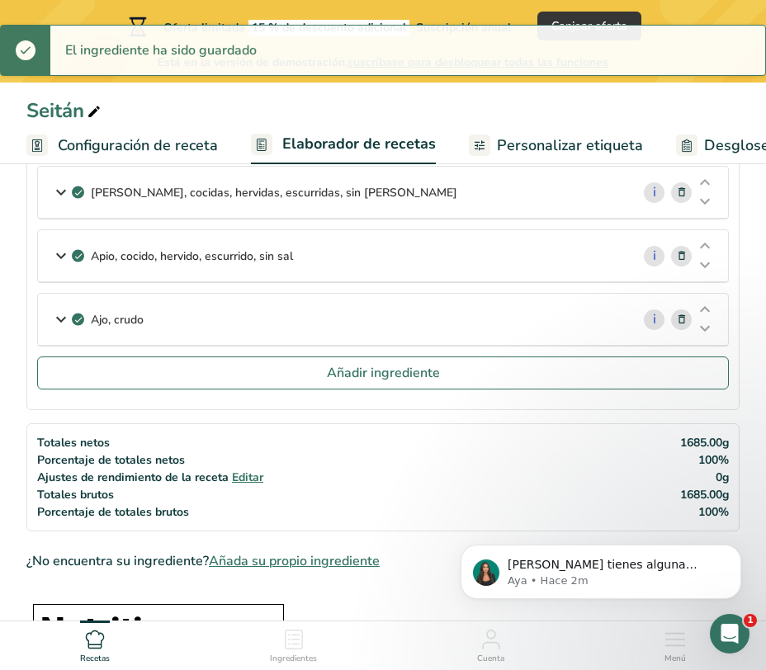
scroll to position [331, 0]
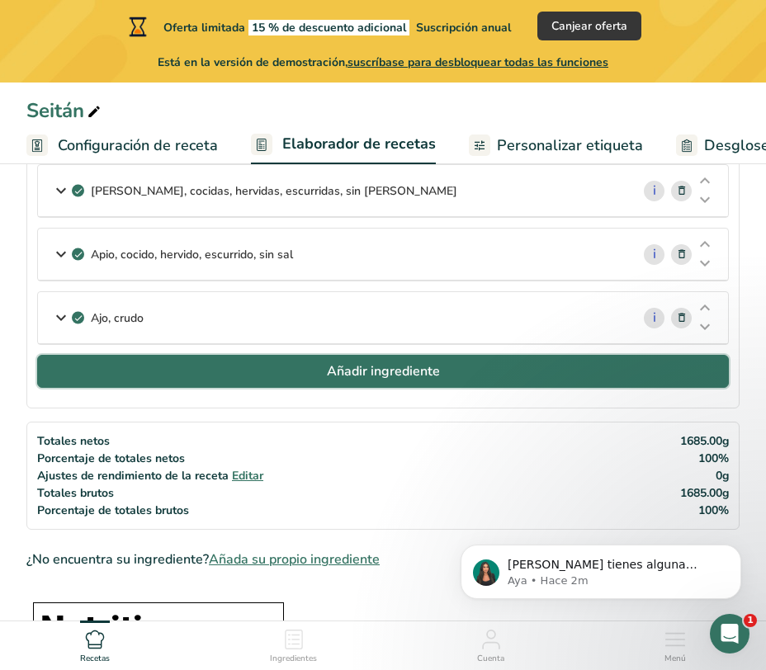
click at [251, 364] on button "Añadir ingrediente" at bounding box center [383, 371] width 692 height 33
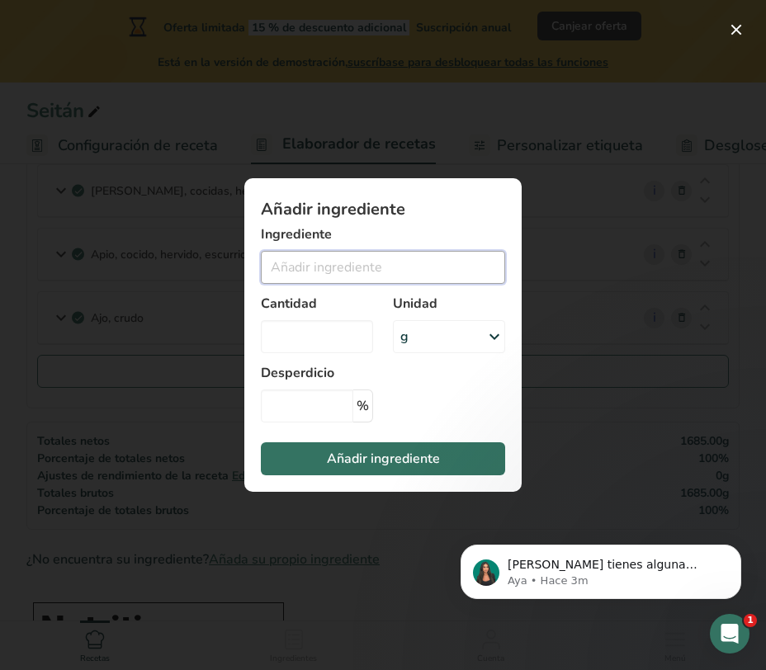
click at [291, 251] on input "Add ingredient modal" at bounding box center [383, 267] width 244 height 33
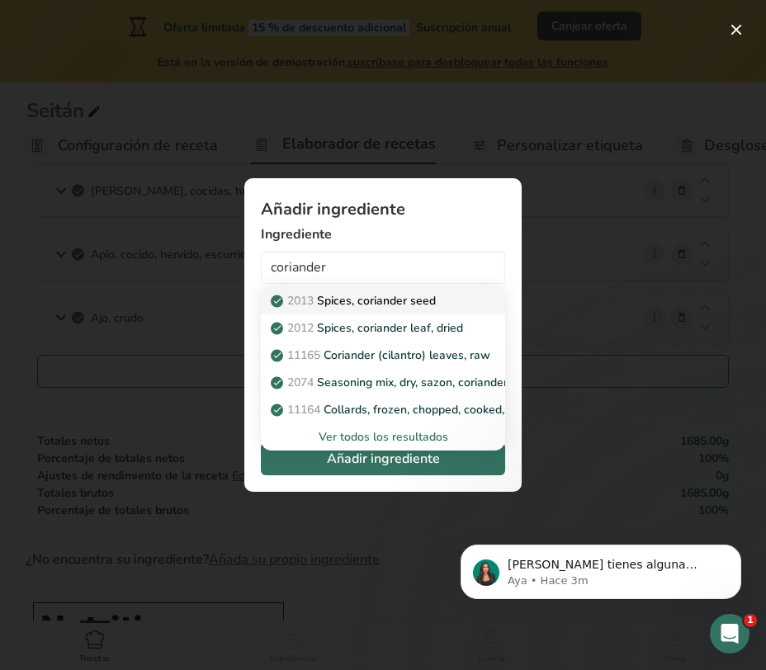
click at [438, 306] on div "2013 Spices, coriander seed" at bounding box center [370, 300] width 192 height 17
type input "Spices, coriander seed"
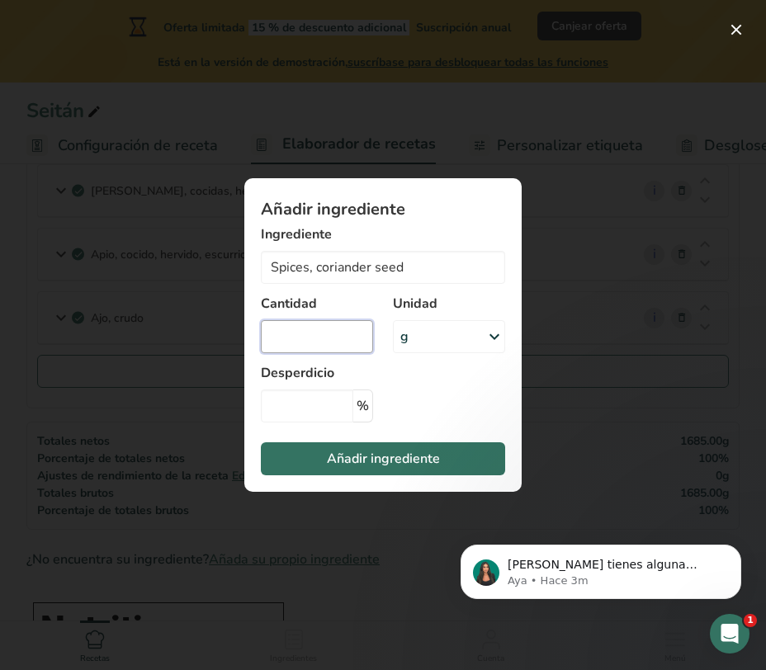
click at [334, 339] on input "Add ingredient modal" at bounding box center [317, 336] width 112 height 33
type input "3"
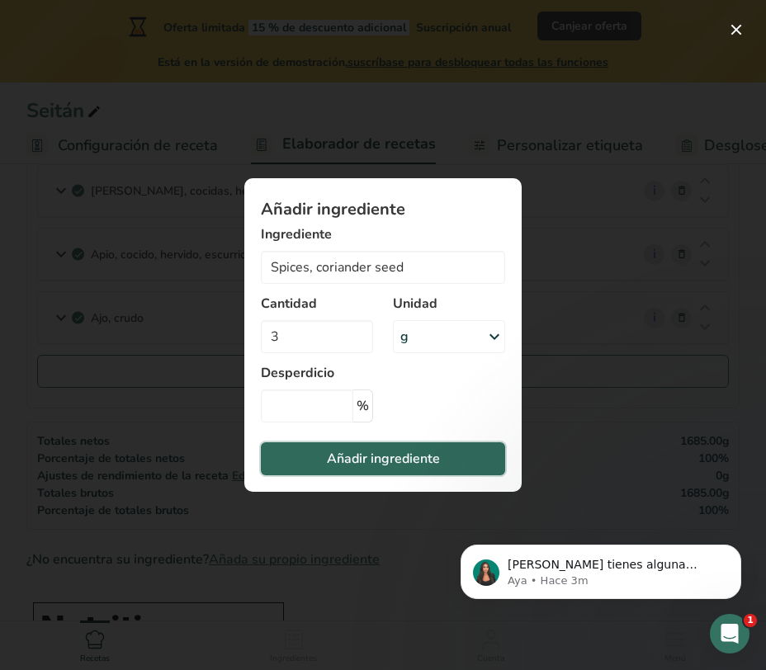
click at [421, 462] on span "Añadir ingrediente" at bounding box center [383, 459] width 113 height 20
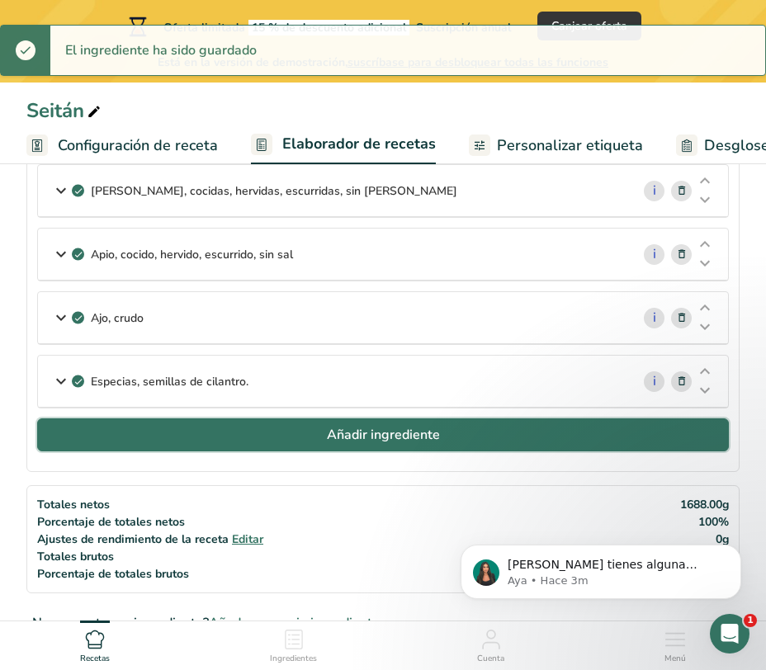
click at [398, 448] on button "Añadir ingrediente" at bounding box center [383, 435] width 692 height 33
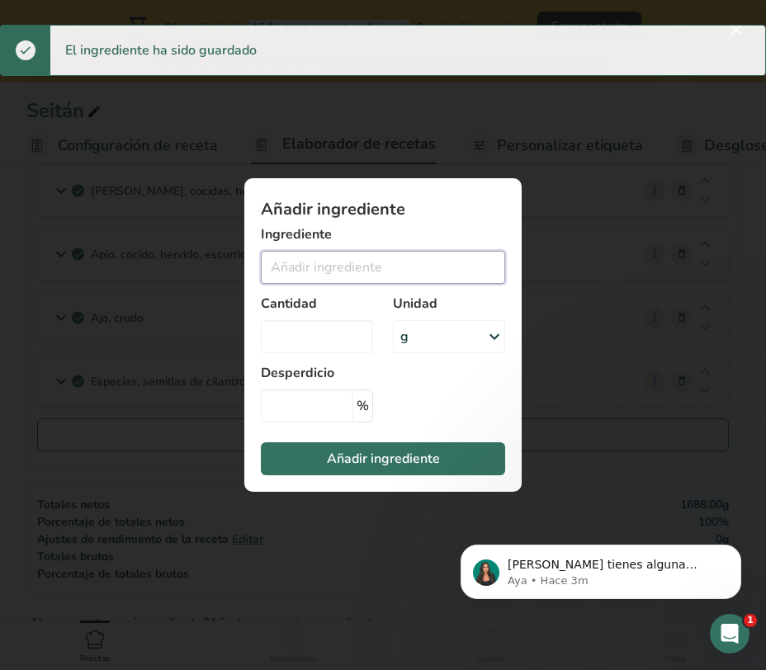
click at [330, 258] on input "Add ingredient modal" at bounding box center [383, 267] width 244 height 33
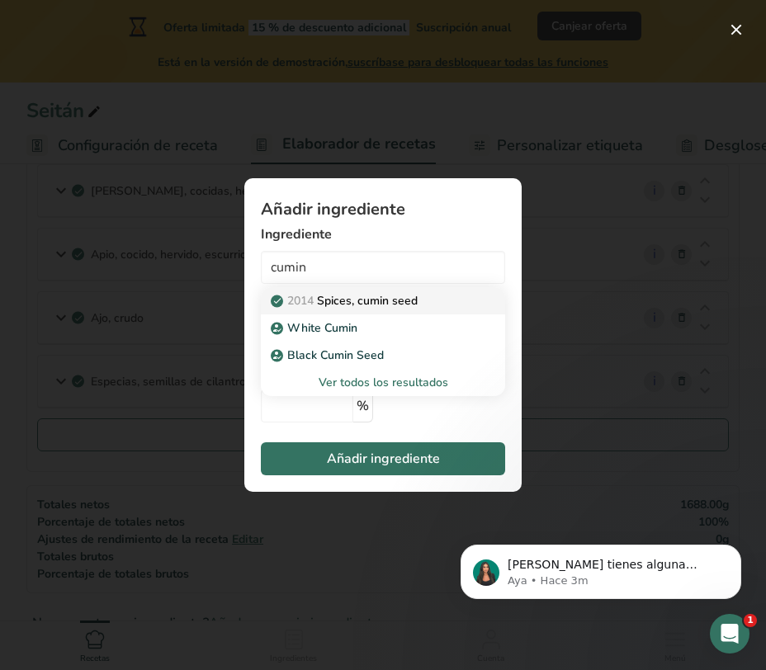
click at [407, 303] on p "2014 Spices, cumin seed" at bounding box center [346, 300] width 144 height 17
type input "Spices, cumin seed"
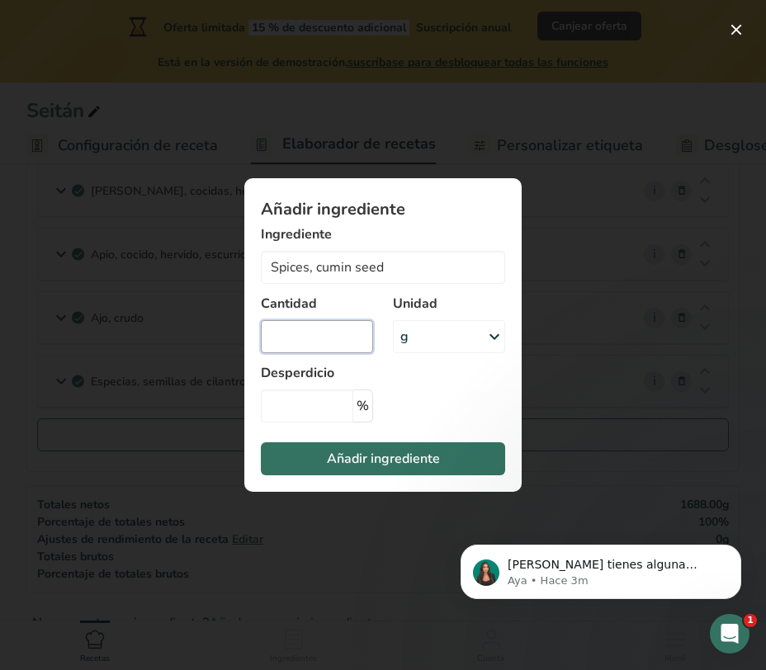
click at [324, 338] on input "Add ingredient modal" at bounding box center [317, 336] width 112 height 33
type input "7"
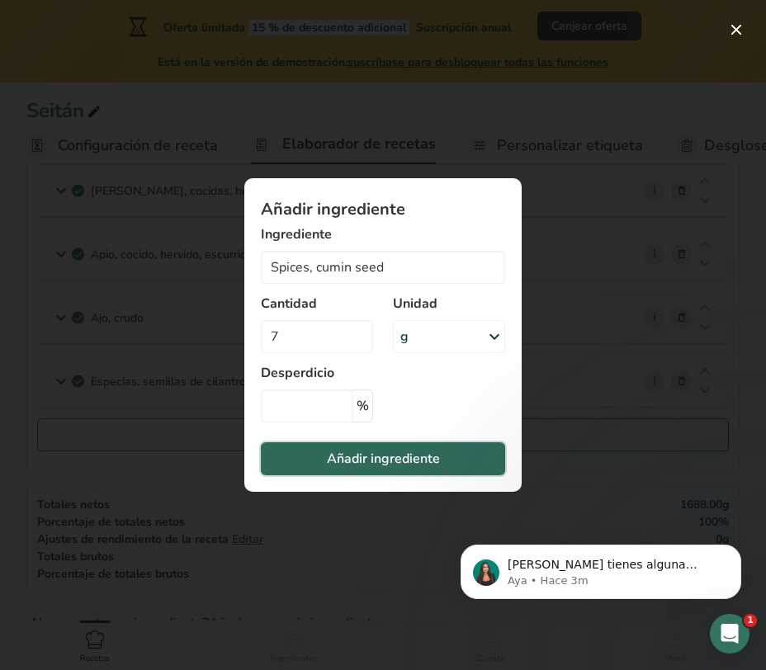
click at [403, 456] on span "Añadir ingrediente" at bounding box center [383, 459] width 113 height 20
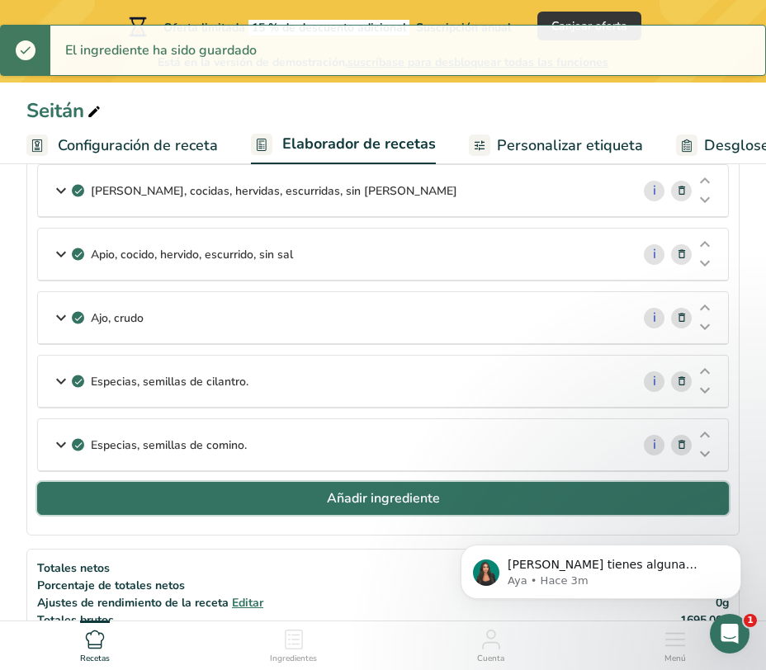
click at [340, 505] on span "Añadir ingrediente" at bounding box center [383, 499] width 113 height 20
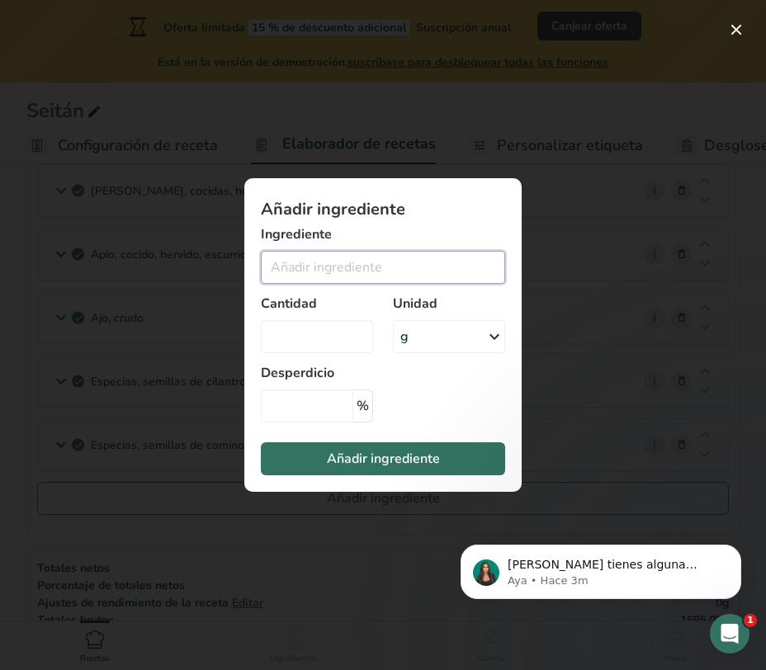
click at [390, 275] on input "Add ingredient modal" at bounding box center [383, 267] width 244 height 33
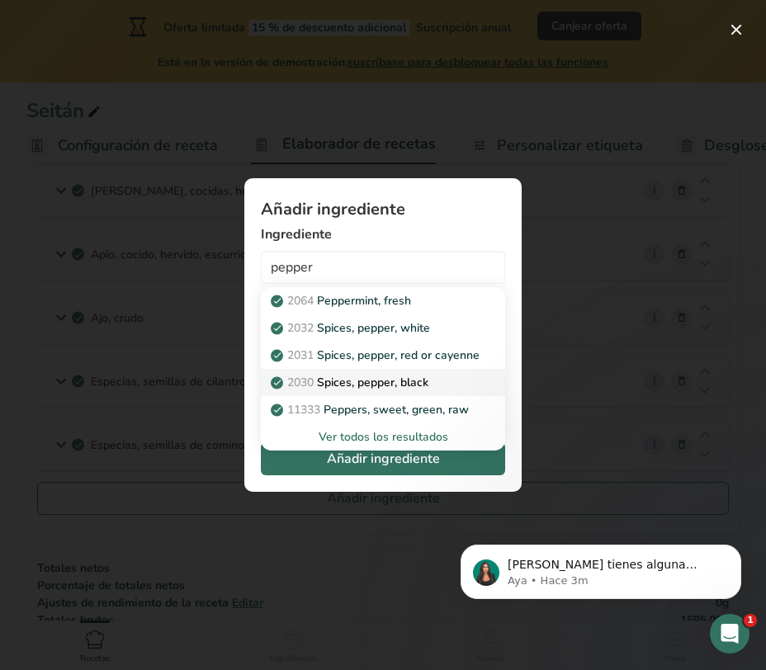
click at [461, 376] on div "2030 Spices, pepper, black" at bounding box center [370, 382] width 192 height 17
type input "Spices, pepper, black"
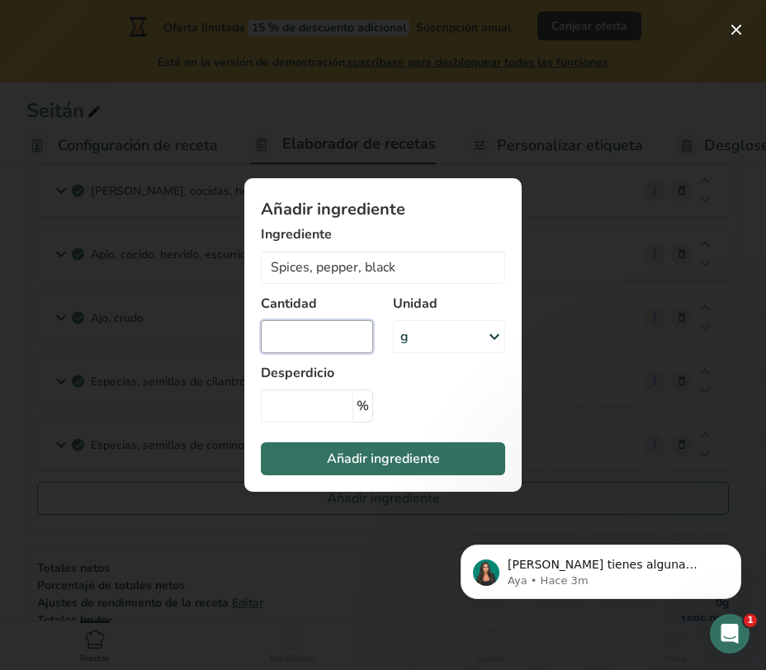
click at [345, 338] on input "Add ingredient modal" at bounding box center [317, 336] width 112 height 33
type input "2"
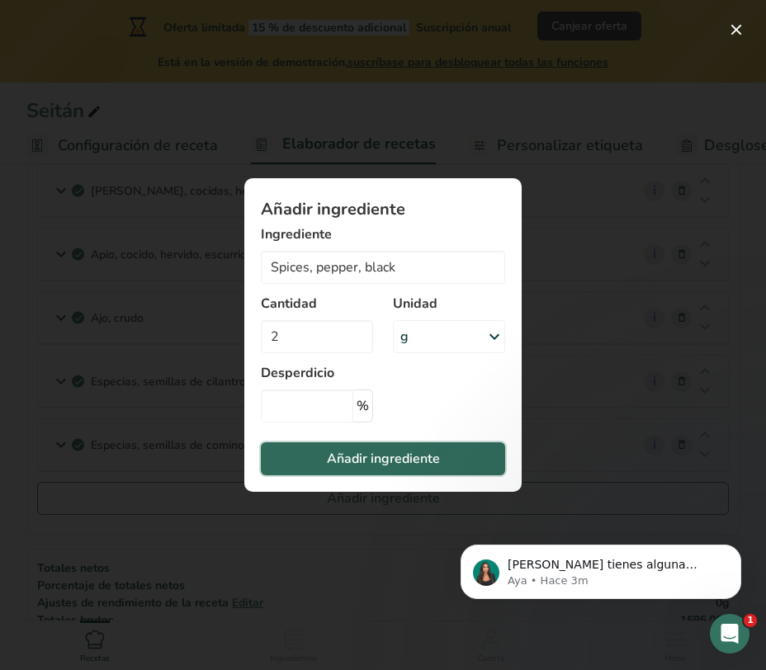
click at [388, 468] on span "Añadir ingrediente" at bounding box center [383, 459] width 113 height 20
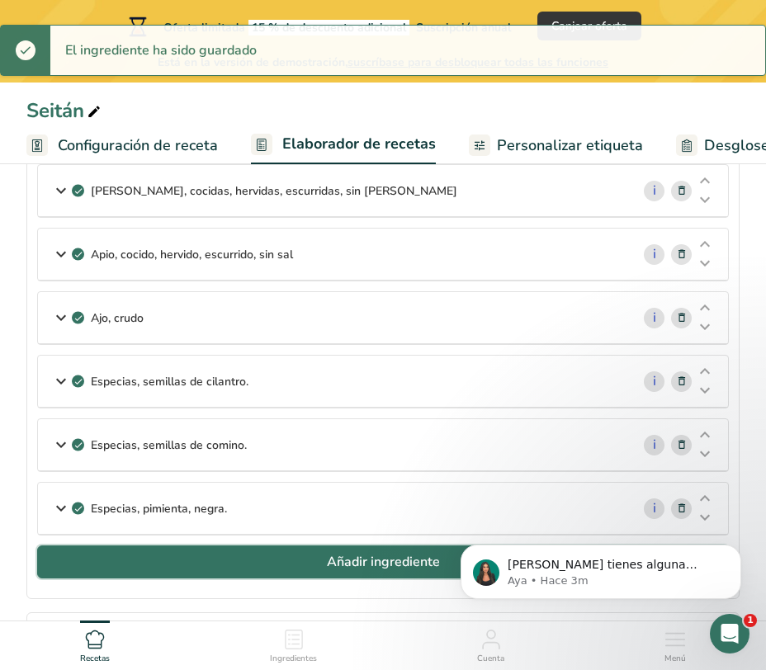
click at [239, 551] on button "Añadir ingrediente" at bounding box center [383, 562] width 692 height 33
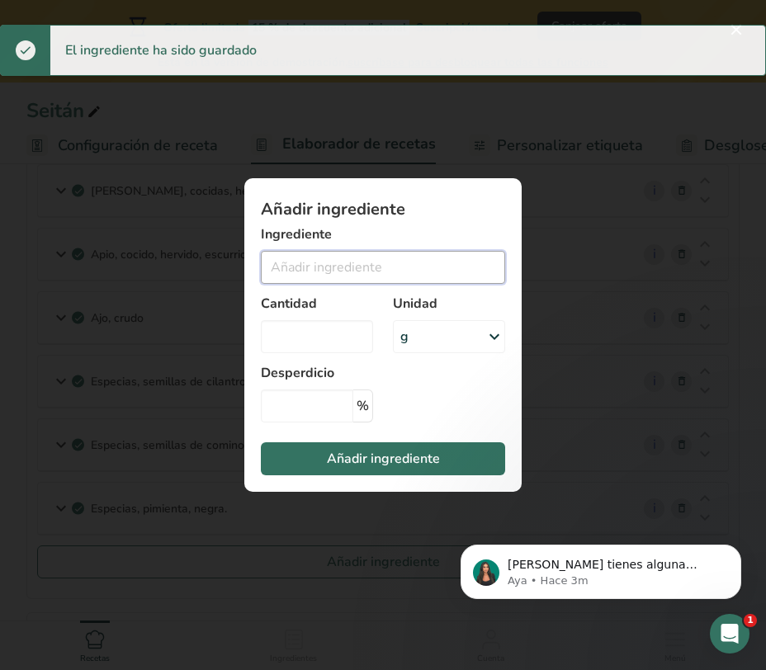
click at [312, 267] on input "Add ingredient modal" at bounding box center [383, 267] width 244 height 33
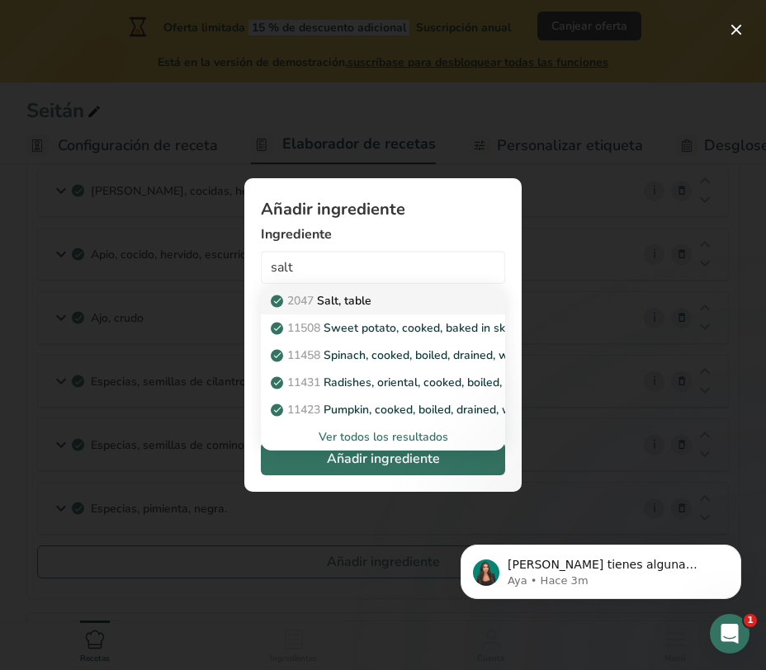
click at [404, 309] on div "2047 Salt, table" at bounding box center [370, 300] width 192 height 17
type input "Salt, table"
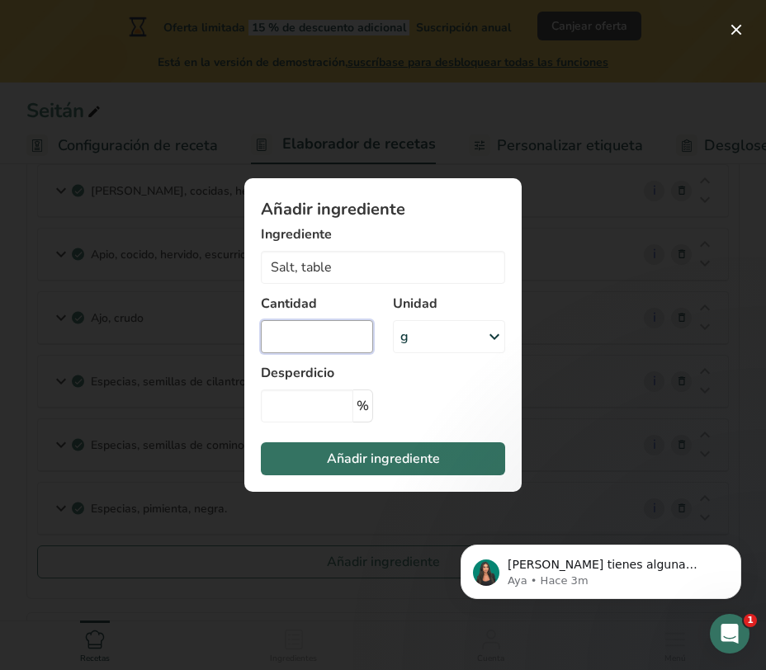
click at [345, 351] on input "Add ingredient modal" at bounding box center [317, 336] width 112 height 33
type input "1"
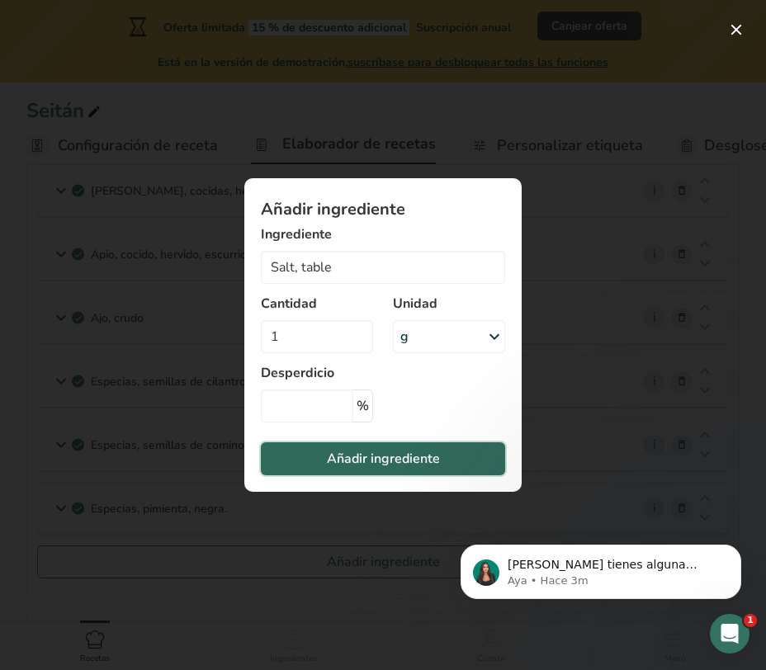
click at [375, 456] on span "Añadir ingrediente" at bounding box center [383, 459] width 113 height 20
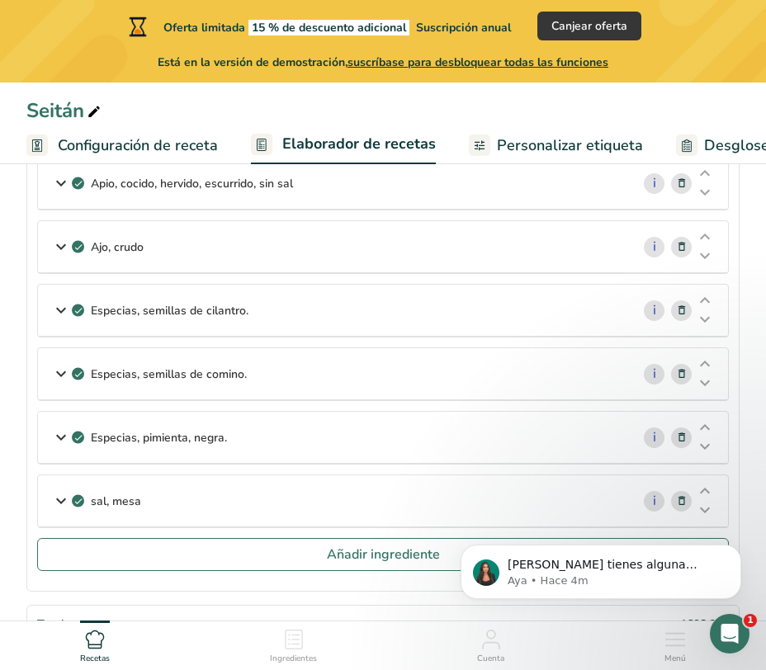
scroll to position [0, 0]
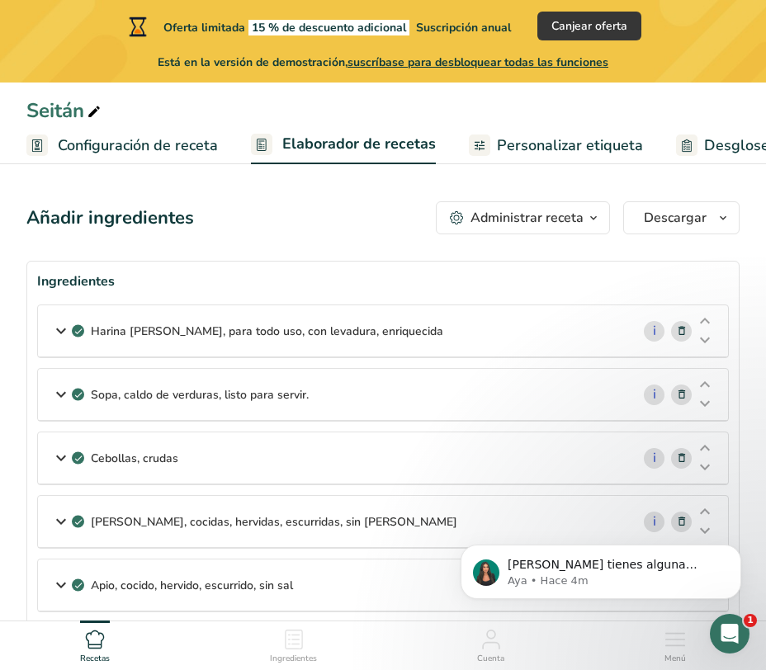
click at [499, 224] on div "Administrar receta" at bounding box center [527, 218] width 113 height 20
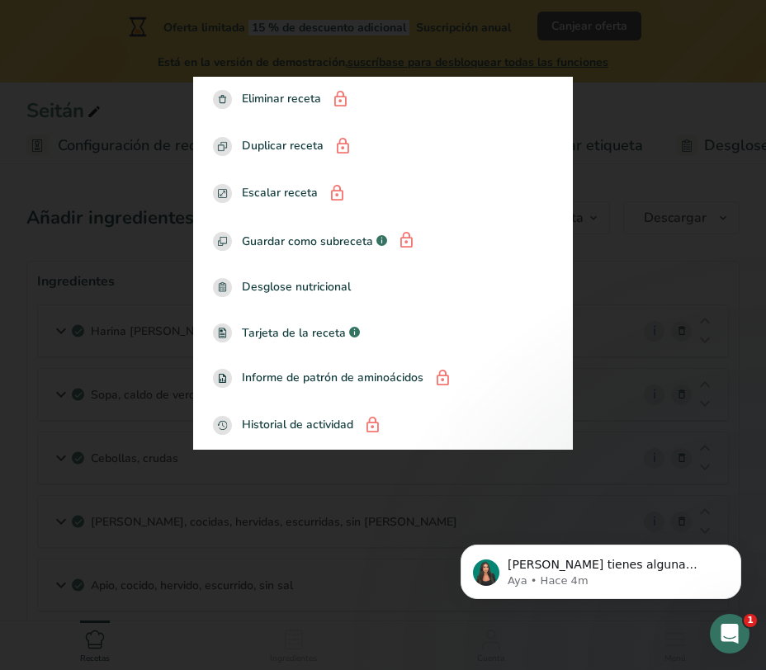
click at [652, 266] on div at bounding box center [383, 335] width 766 height 670
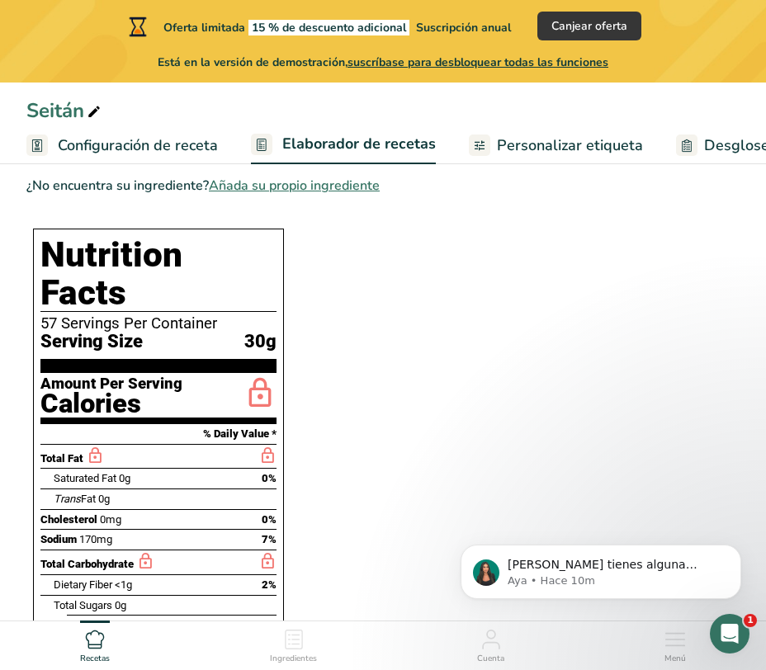
scroll to position [837, 0]
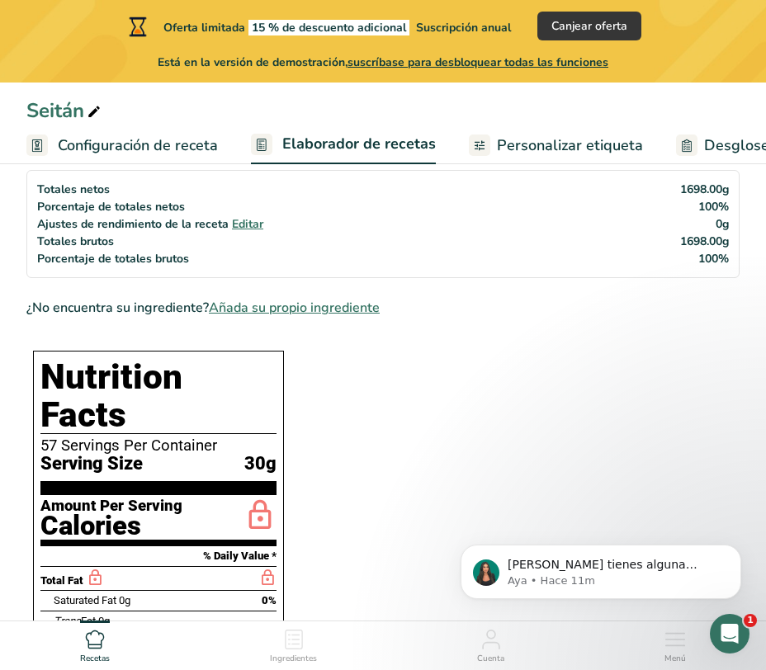
click at [723, 140] on span "Desglose nutricional" at bounding box center [774, 146] width 140 height 22
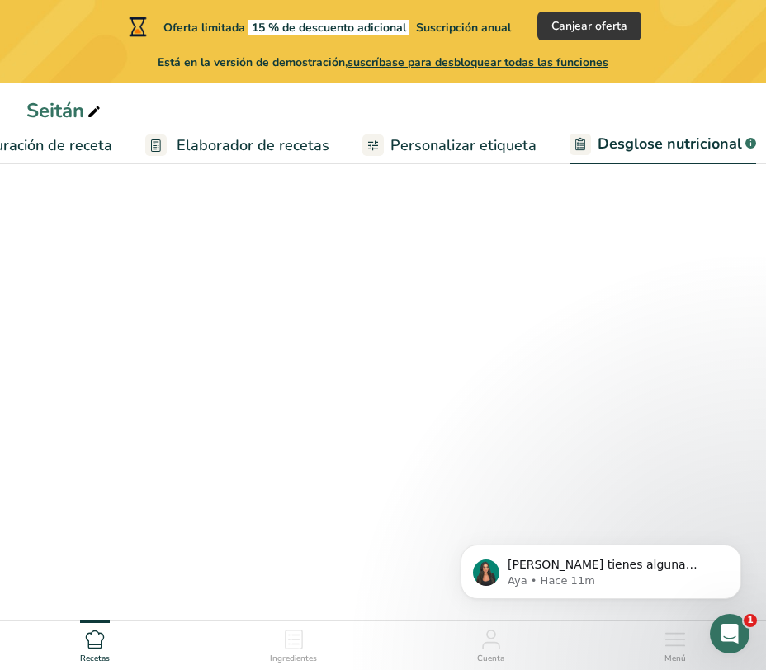
select select "Calories"
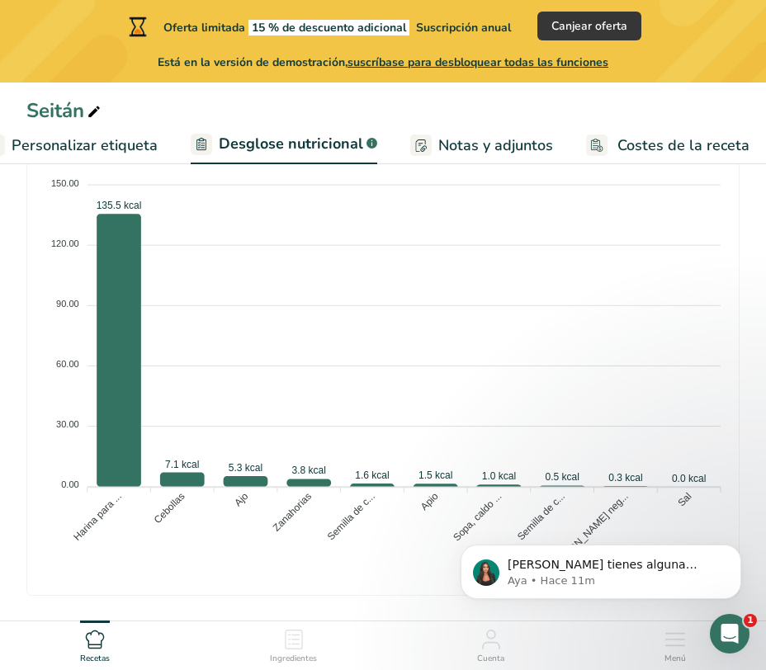
scroll to position [952, 0]
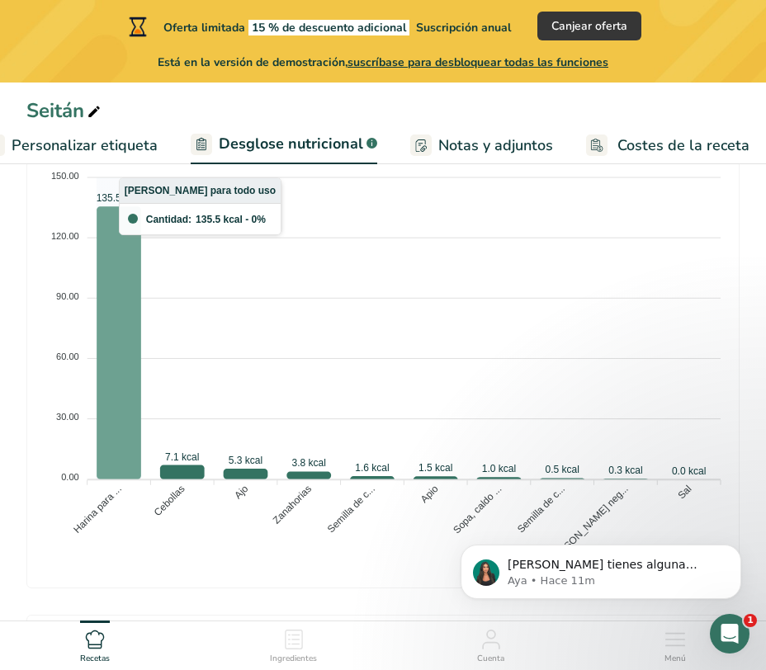
click at [125, 427] on icon at bounding box center [119, 342] width 45 height 272
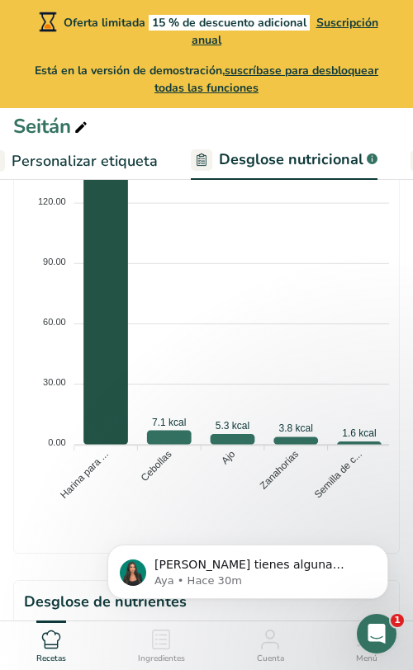
scroll to position [1323, 0]
